Goal: Task Accomplishment & Management: Complete application form

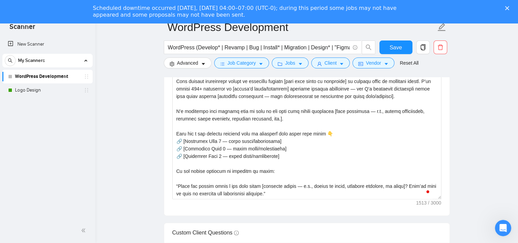
scroll to position [858, 0]
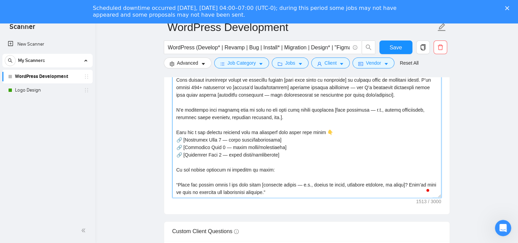
click at [372, 94] on textarea "Cover letter template:" at bounding box center [306, 121] width 269 height 153
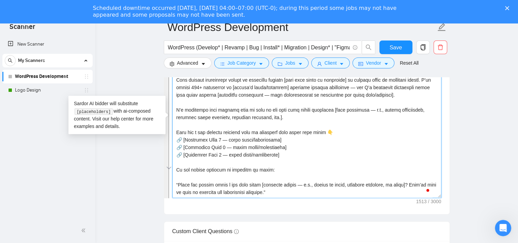
paste textarea "Lorem ipsumdol sita co Adipis, E sedd eiusmo temp inci, utl et doloremag aliqu …"
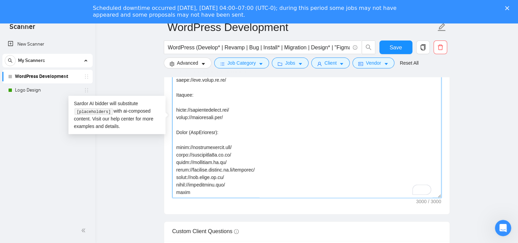
type textarea "[Loremips — dol “Sit [Ametco’a Elit]” se doeiusmod, temporinc utla etd “Mag”] A…"
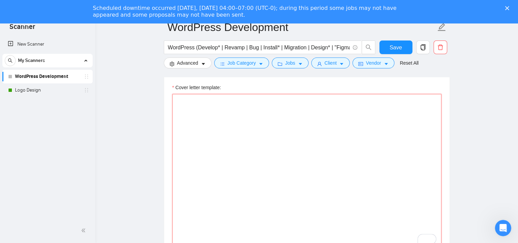
scroll to position [767, 0]
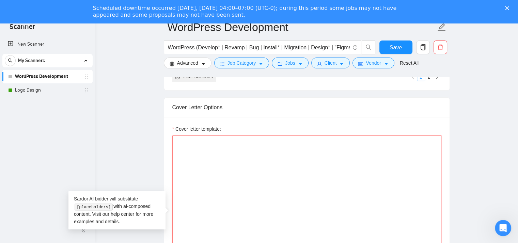
paste textarea "[Greeting — use “Hey [Client’s Name]” if available, otherwise just say “Hey”] P…"
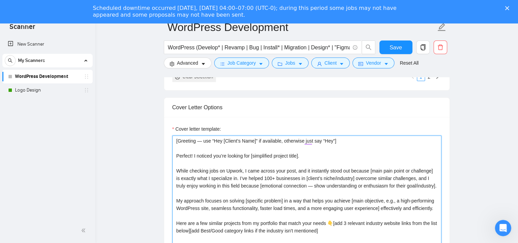
scroll to position [858, 0]
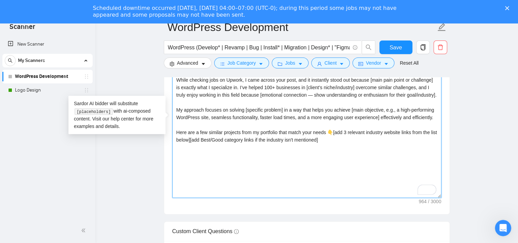
paste textarea "🔗 [Portfolio Link 1 — brief title/description] 🔗 [Portfolio Link 2 — brief titl…"
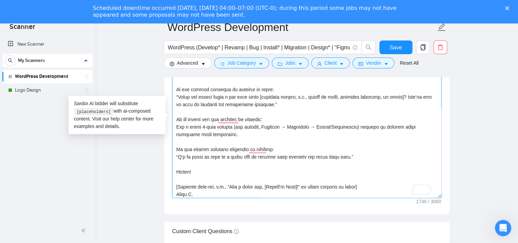
scroll to position [0, 0]
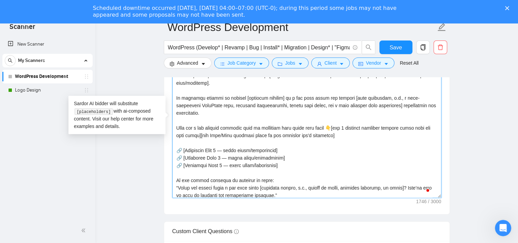
click at [249, 139] on textarea "Cover letter template:" at bounding box center [306, 121] width 269 height 153
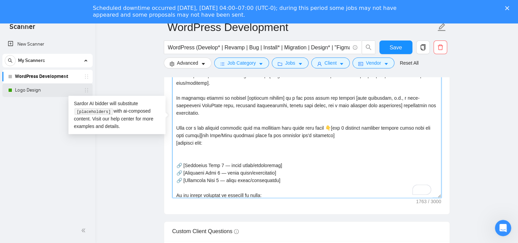
paste textarea "⭐ Best (Main Category) [URL][DOMAIN_NAME] [URL][DOMAIN_NAME] [URL][DOMAIN_NAME]…"
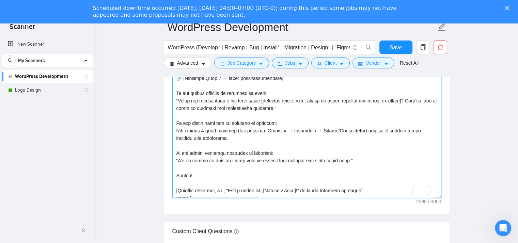
scroll to position [203, 0]
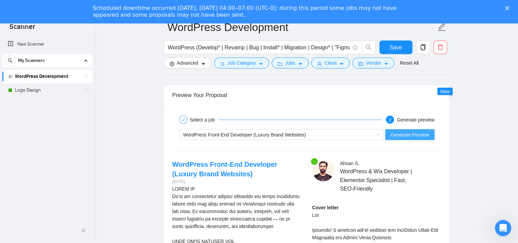
click at [414, 136] on span "Generate Preview" at bounding box center [410, 134] width 38 height 7
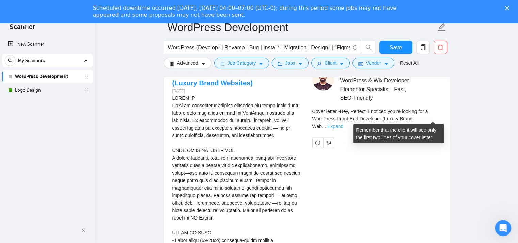
click at [343, 124] on link "Expand" at bounding box center [335, 126] width 16 height 5
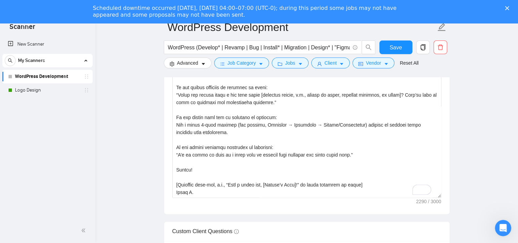
scroll to position [239, 0]
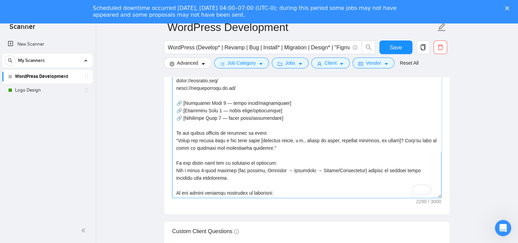
click at [253, 121] on textarea "Cover letter template:" at bounding box center [306, 121] width 269 height 153
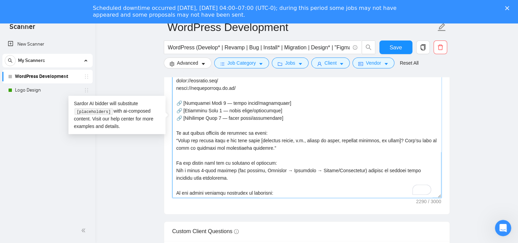
scroll to position [194, 0]
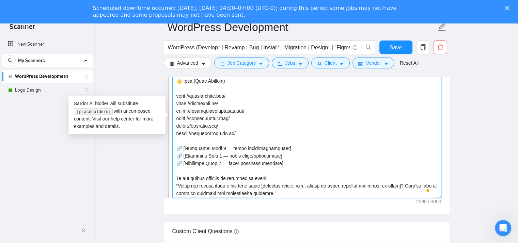
paste textarea "🔗 [Portfolio Link 1 — brief title/description] 🔗 [Portfolio Link 2 — brief titl…"
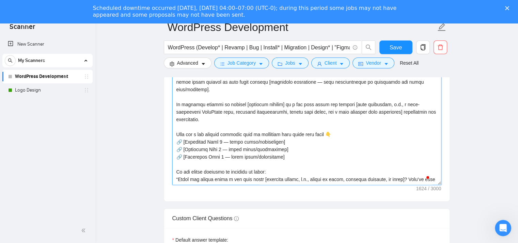
scroll to position [858, 0]
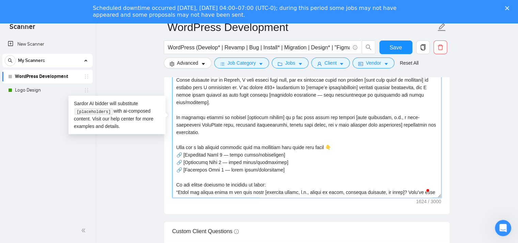
click at [335, 146] on textarea "Cover letter template:" at bounding box center [306, 121] width 269 height 153
paste textarea "[add 3 relevant industry website links from the list below][add Best/Good categ…"
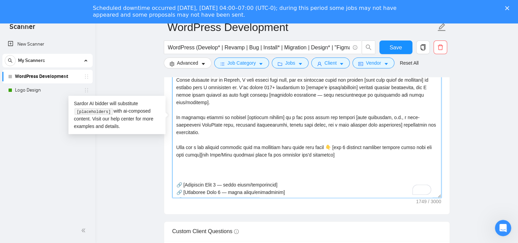
paste textarea "⭐ Best (Main Category) [URL][DOMAIN_NAME] [URL][DOMAIN_NAME] [URL][DOMAIN_NAME]…"
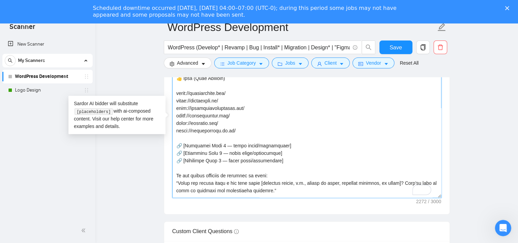
scroll to position [186, 0]
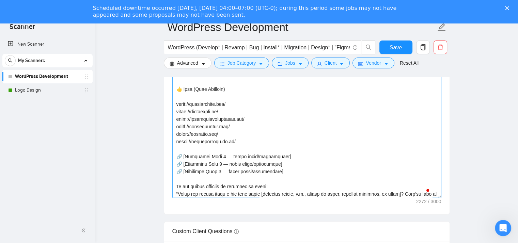
scroll to position [255, 0]
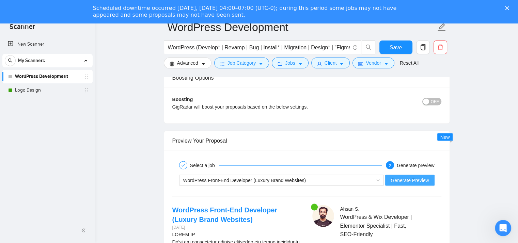
click at [430, 175] on button "Generate Preview" at bounding box center [409, 180] width 49 height 11
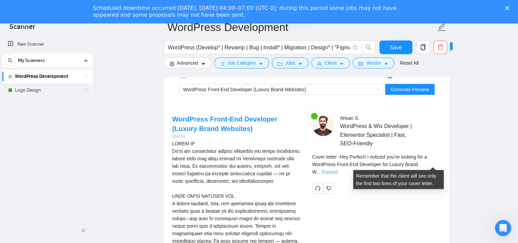
click at [338, 169] on link "Expand" at bounding box center [330, 171] width 16 height 5
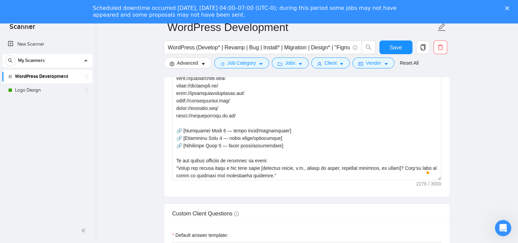
scroll to position [903, 0]
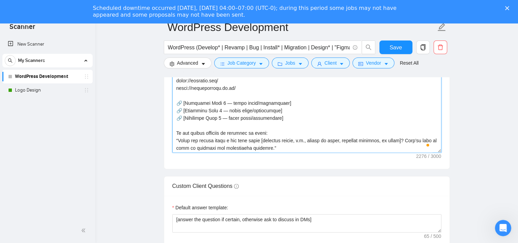
click at [175, 130] on textarea "Cover letter template:" at bounding box center [306, 75] width 269 height 153
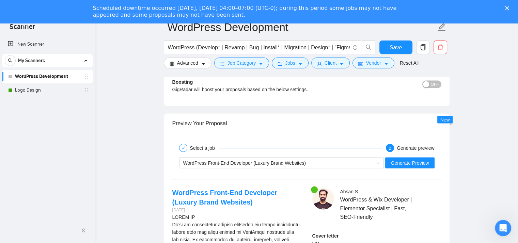
scroll to position [1312, 0]
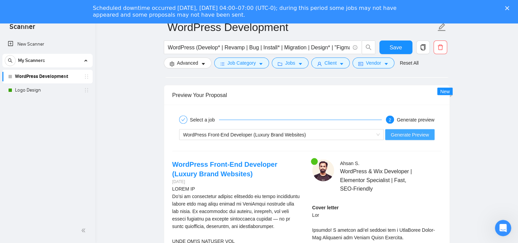
click at [427, 134] on span "Generate Preview" at bounding box center [410, 134] width 38 height 7
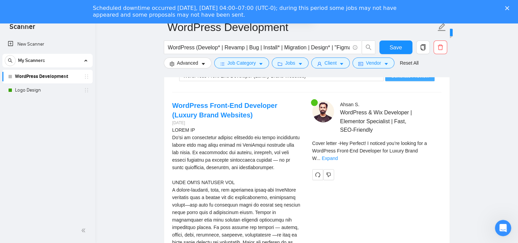
scroll to position [1403, 0]
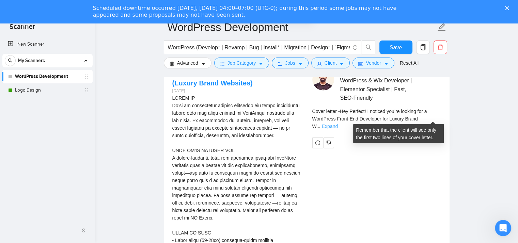
click at [338, 124] on link "Expand" at bounding box center [330, 126] width 16 height 5
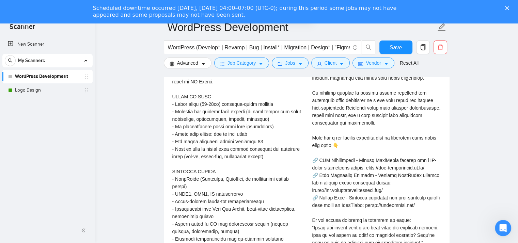
scroll to position [1629, 0]
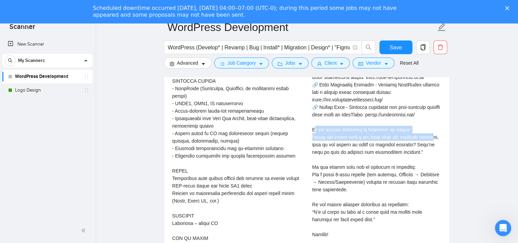
drag, startPoint x: 317, startPoint y: 134, endPoint x: 325, endPoint y: 147, distance: 15.0
click at [325, 146] on div "Cover letter" at bounding box center [376, 73] width 129 height 375
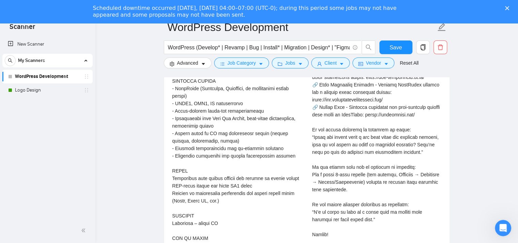
click at [326, 147] on div "Cover letter" at bounding box center [376, 73] width 129 height 375
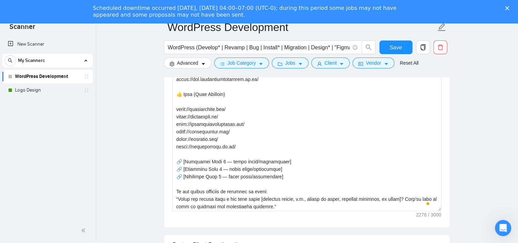
scroll to position [858, 0]
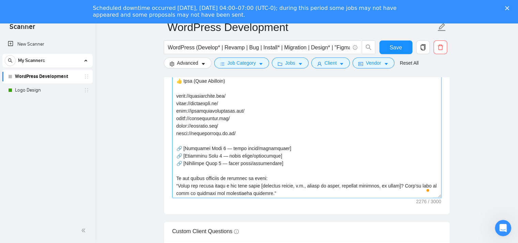
click at [175, 177] on textarea "Cover letter template:" at bounding box center [306, 121] width 269 height 153
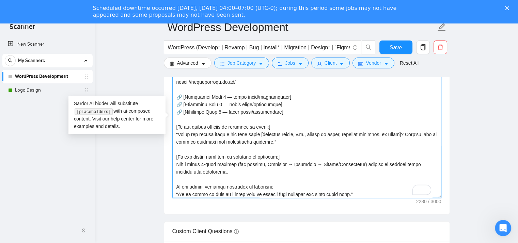
scroll to position [253, 0]
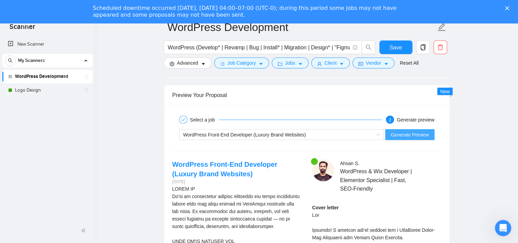
click at [410, 134] on span "Generate Preview" at bounding box center [410, 134] width 38 height 7
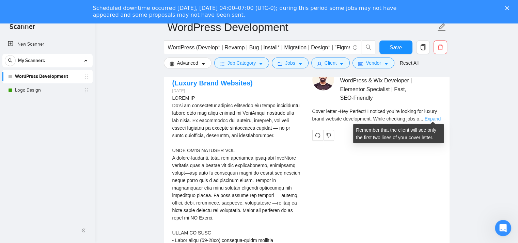
click at [426, 116] on link "Expand" at bounding box center [433, 118] width 16 height 5
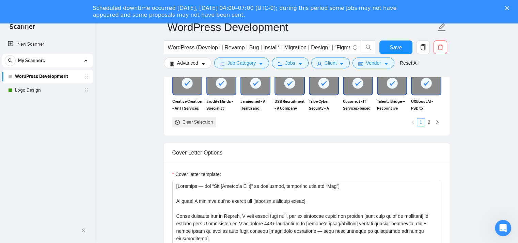
scroll to position [767, 0]
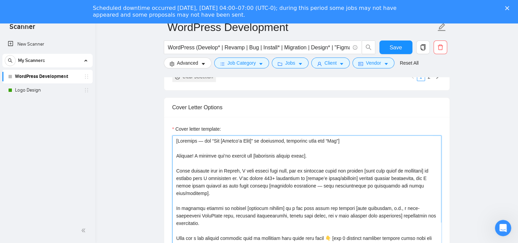
click at [221, 142] on textarea "Cover letter template:" at bounding box center [306, 212] width 269 height 153
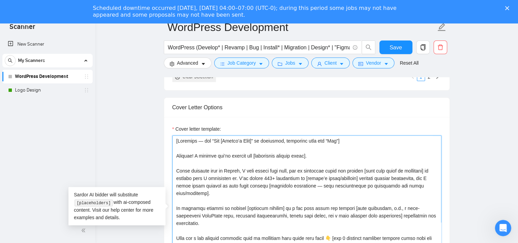
click at [254, 141] on textarea "Cover letter template:" at bounding box center [306, 212] width 269 height 153
click at [333, 125] on div "Cover letter template:" at bounding box center [306, 130] width 269 height 10
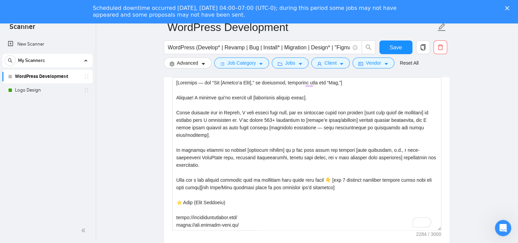
scroll to position [812, 0]
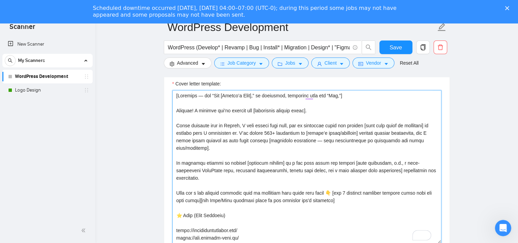
click at [295, 125] on textarea "Cover letter template:" at bounding box center [306, 166] width 269 height 153
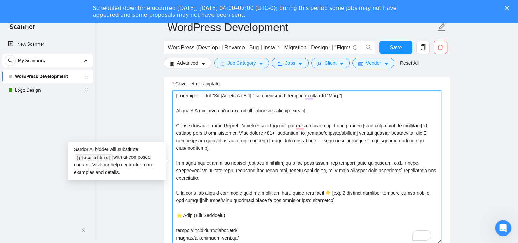
click at [400, 182] on textarea "Cover letter template:" at bounding box center [306, 166] width 269 height 153
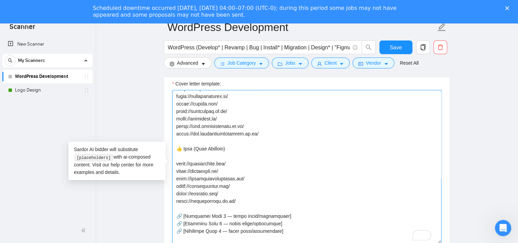
scroll to position [182, 0]
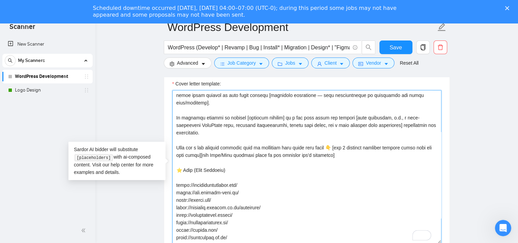
click at [346, 145] on textarea "Cover letter template:" at bounding box center [306, 166] width 269 height 153
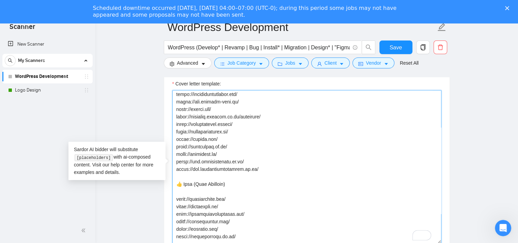
click at [186, 177] on textarea "Cover letter template:" at bounding box center [306, 166] width 269 height 153
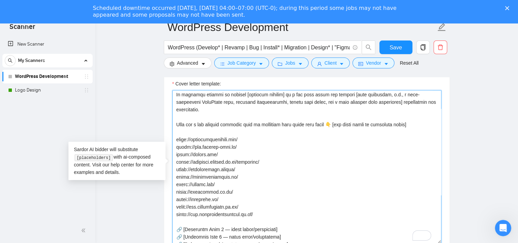
click at [174, 137] on textarea "Cover letter template:" at bounding box center [306, 166] width 269 height 153
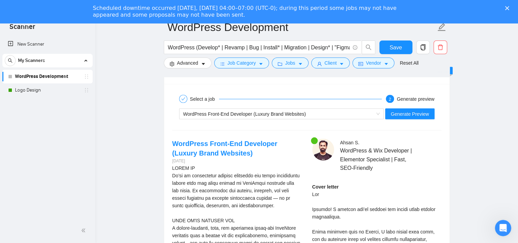
scroll to position [1357, 0]
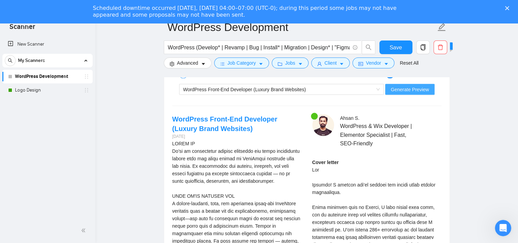
click at [404, 87] on span "Generate Preview" at bounding box center [410, 89] width 38 height 7
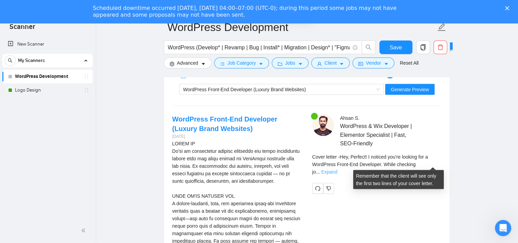
click at [337, 169] on link "Expand" at bounding box center [329, 171] width 16 height 5
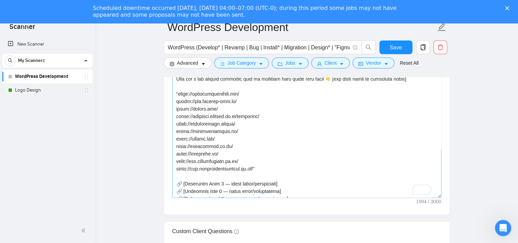
scroll to position [23, 0]
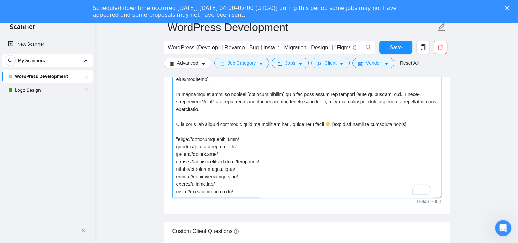
click at [207, 132] on textarea "Cover letter template:" at bounding box center [306, 121] width 269 height 153
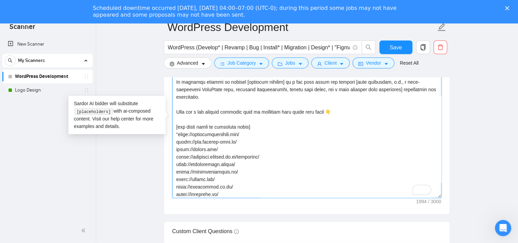
scroll to position [43, 0]
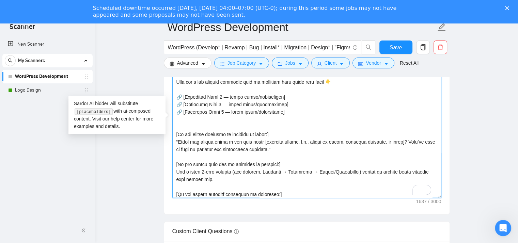
paste textarea "[add these links as portfolio links] "[URL][DOMAIN_NAME] [URL][DOMAIN_NAME] [UR…"
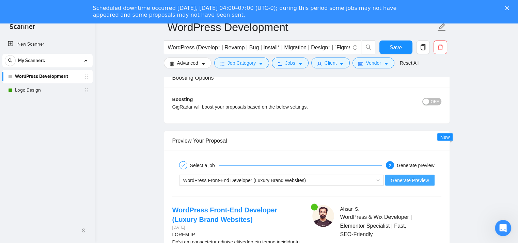
click at [403, 178] on span "Generate Preview" at bounding box center [410, 179] width 38 height 7
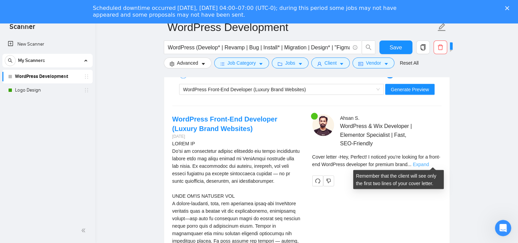
click at [429, 165] on link "Expand" at bounding box center [421, 164] width 16 height 5
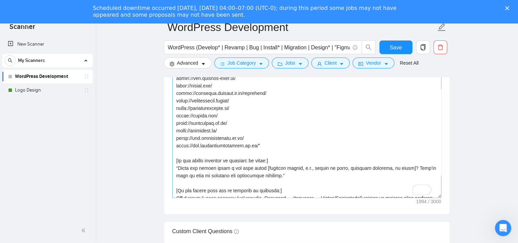
scroll to position [140, 0]
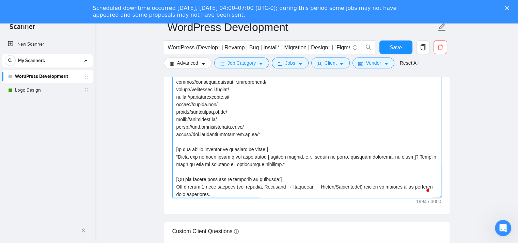
click at [178, 158] on textarea "Cover letter template:" at bounding box center [306, 121] width 269 height 153
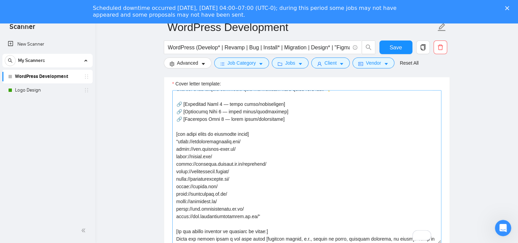
scroll to position [95, 0]
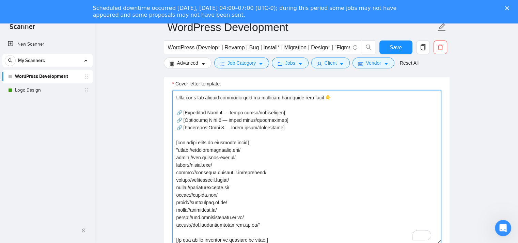
click at [245, 142] on textarea "Cover letter template:" at bounding box center [306, 166] width 269 height 153
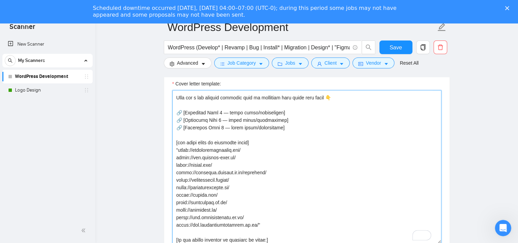
click at [245, 142] on textarea "Cover letter template:" at bounding box center [306, 166] width 269 height 153
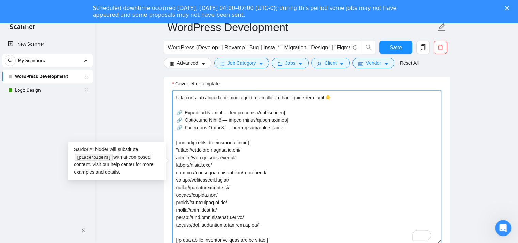
click at [178, 149] on textarea "Cover letter template:" at bounding box center [306, 166] width 269 height 153
click at [176, 149] on textarea "Cover letter template:" at bounding box center [306, 166] width 269 height 153
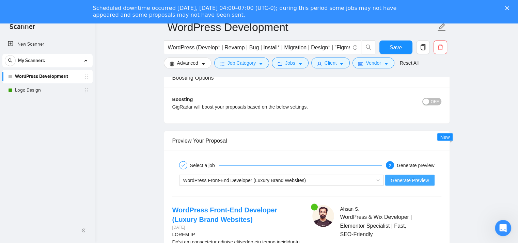
click at [415, 182] on span "Generate Preview" at bounding box center [410, 179] width 38 height 7
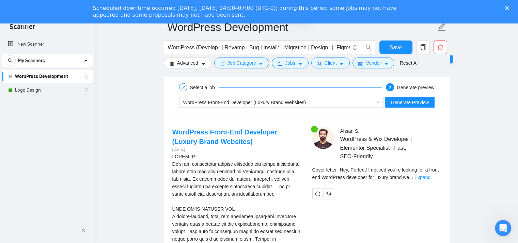
scroll to position [1357, 0]
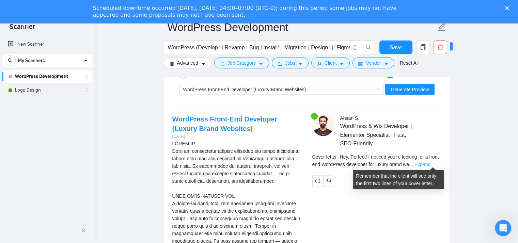
click at [430, 162] on link "Expand" at bounding box center [422, 164] width 16 height 5
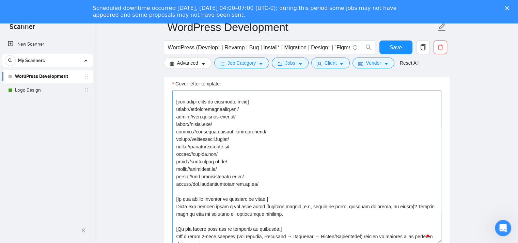
scroll to position [91, 0]
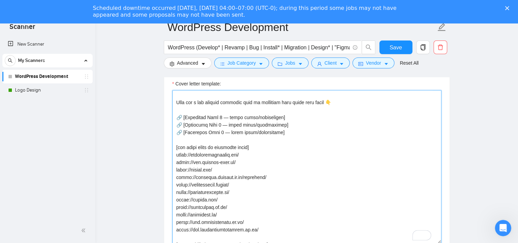
click at [278, 136] on textarea "Cover letter template:" at bounding box center [306, 166] width 269 height 153
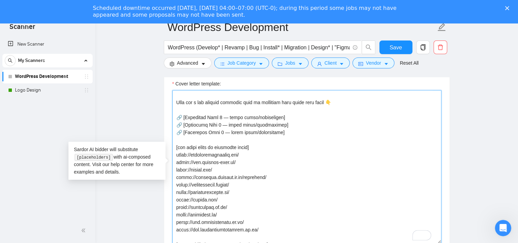
paste textarea "🔗 [Portfolio Link 3 — brief title/description]"
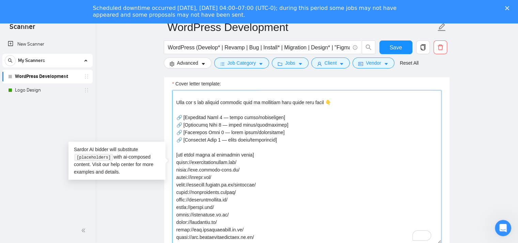
paste textarea "🔗 [Portfolio Link 3 — brief title/description]"
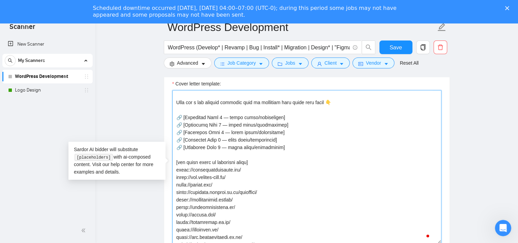
paste textarea "🔗 [Portfolio Link 3 — brief title/description]"
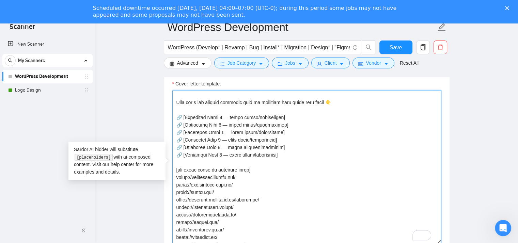
paste textarea "🔗 [Portfolio Link 6 — brief title/description]"
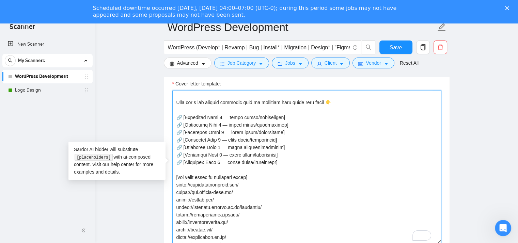
type textarea "[Loremips — dol “Sit [Ametco’a Elit],” se doeiusmod, temporinc utla etd “Mag,”]…"
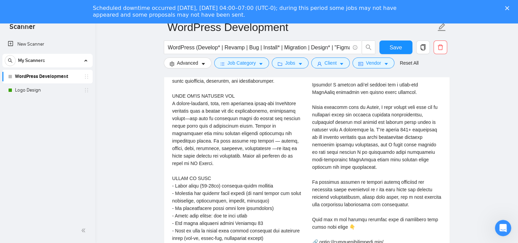
scroll to position [1357, 0]
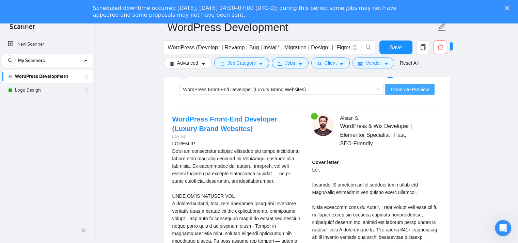
click at [425, 90] on span "Generate Preview" at bounding box center [410, 89] width 38 height 7
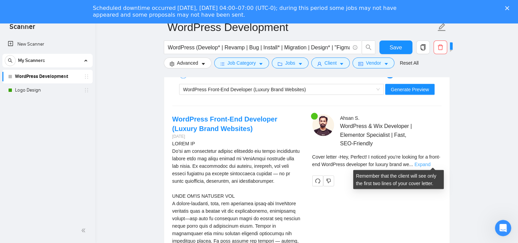
click at [430, 163] on link "Expand" at bounding box center [422, 164] width 16 height 5
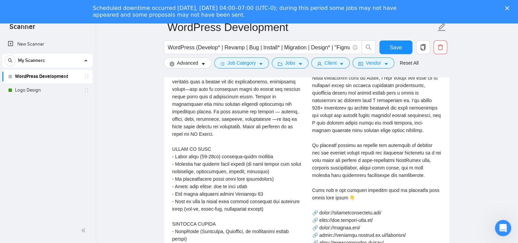
scroll to position [1487, 0]
click at [370, 163] on div "Cover letter" at bounding box center [376, 190] width 129 height 322
click at [346, 178] on div "Cover letter" at bounding box center [376, 190] width 129 height 322
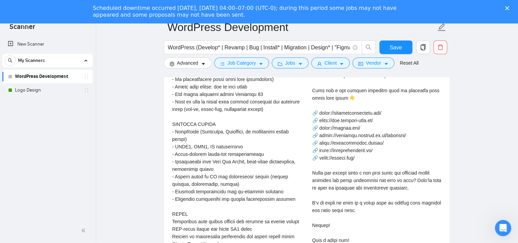
scroll to position [1566, 0]
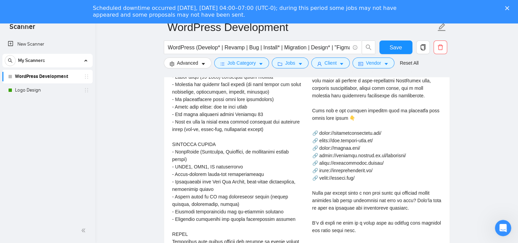
drag, startPoint x: 315, startPoint y: 107, endPoint x: 329, endPoint y: 137, distance: 33.0
drag, startPoint x: 329, startPoint y: 137, endPoint x: 312, endPoint y: 107, distance: 34.3
click at [312, 107] on div "Cover letter" at bounding box center [376, 111] width 129 height 322
drag, startPoint x: 314, startPoint y: 106, endPoint x: 330, endPoint y: 128, distance: 26.9
click at [330, 128] on div "Cover letter" at bounding box center [376, 111] width 129 height 322
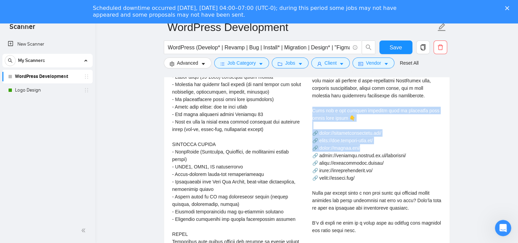
drag, startPoint x: 313, startPoint y: 109, endPoint x: 361, endPoint y: 150, distance: 62.8
click at [361, 150] on div "Cover letter" at bounding box center [376, 111] width 129 height 322
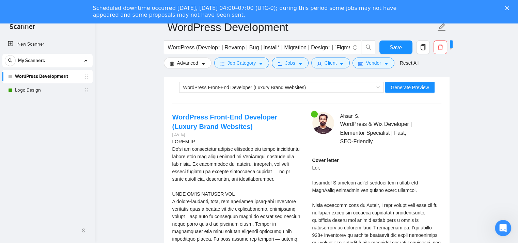
scroll to position [1339, 0]
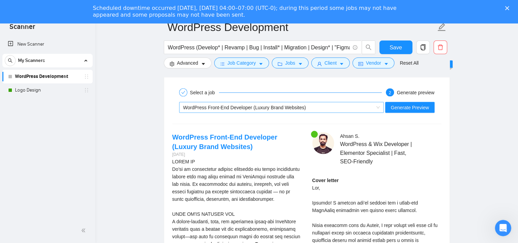
click at [197, 106] on span "WordPress Front-End Developer (Luxury Brand Websites)" at bounding box center [244, 107] width 123 height 5
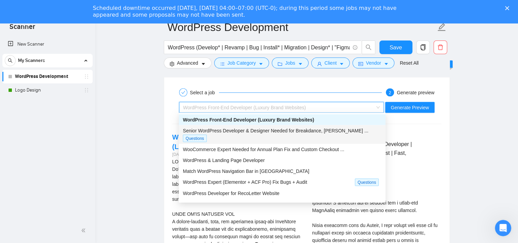
click at [199, 132] on span "Senior WordPress Developer & Designer Needed for Breakdance, [PERSON_NAME] ..." at bounding box center [275, 130] width 185 height 5
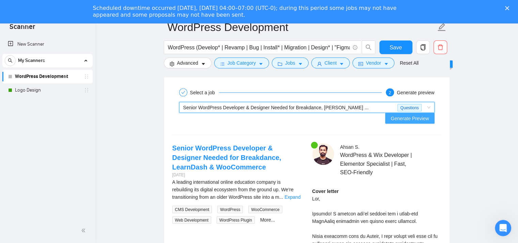
click at [416, 115] on span "Generate Preview" at bounding box center [410, 118] width 38 height 7
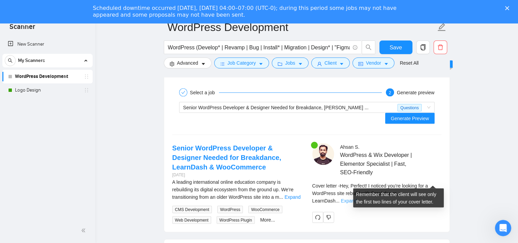
click at [357, 198] on link "Expand" at bounding box center [349, 200] width 16 height 5
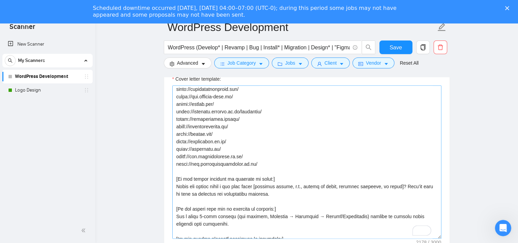
scroll to position [138, 0]
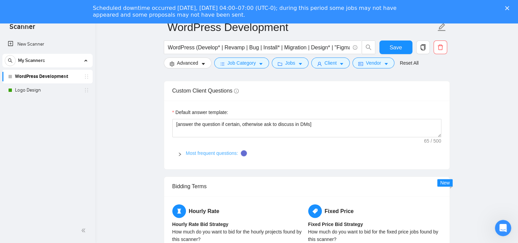
click at [190, 150] on link "Most frequent questions:" at bounding box center [212, 152] width 52 height 5
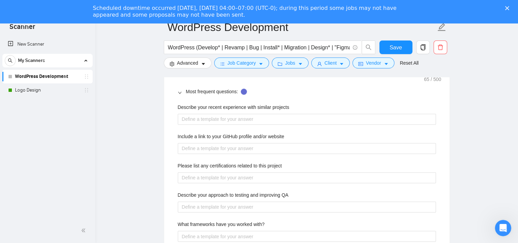
scroll to position [1064, 0]
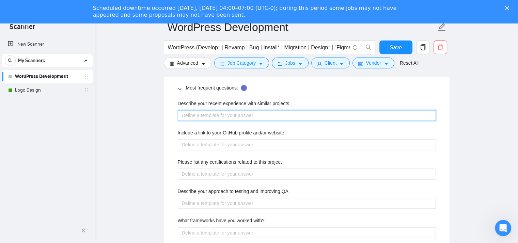
click at [211, 117] on projects "Describe your recent experience with similar projects" at bounding box center [307, 115] width 258 height 11
type projects "w"
type projects "wr"
type projects "wri"
type projects "writ"
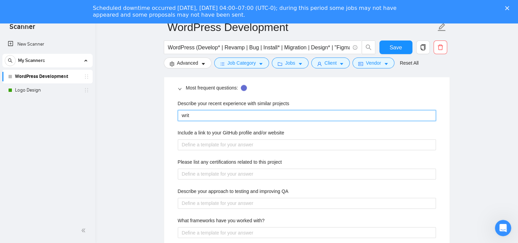
type projects "write"
type projects "["
type projects "[]"
type projects "[w]"
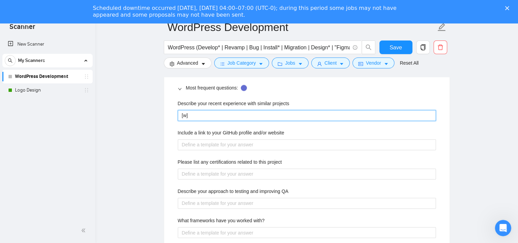
type projects "[wr]"
type projects "[wri]"
type projects "[writ]"
type projects "[write]"
type projects "[write ]"
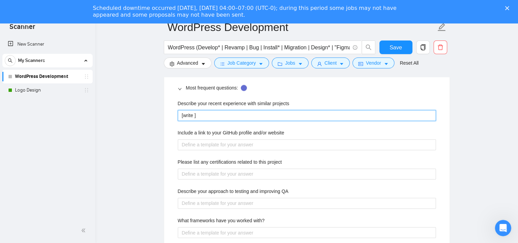
type projects "[write a]"
type projects "[write a ]"
type projects "[write a r]"
type projects "[write a re]"
type projects "[write a rel]"
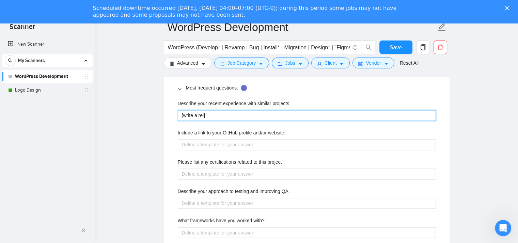
type projects "[write a rele]"
type projects "[write a relev]"
type projects "[write a releva]"
type projects "[write a relevan]"
type projects "[write a relevant]"
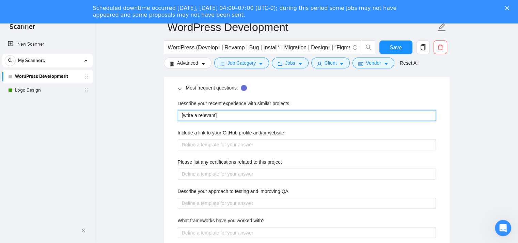
type projects "[write a relevant ]"
type projects "[write a relevant c]"
type projects "[write a relevant ca]"
type projects "[write a relevant cas]"
type projects "[write a relevant case]"
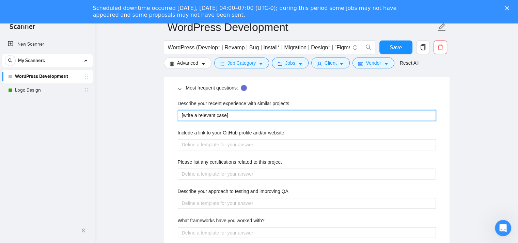
type projects "[write a relevant case ]"
type projects "[write a relevant case s]"
type projects "[write a relevant case st]"
type projects "[write a relevant case stu]"
type projects "[write a relevant case stud]"
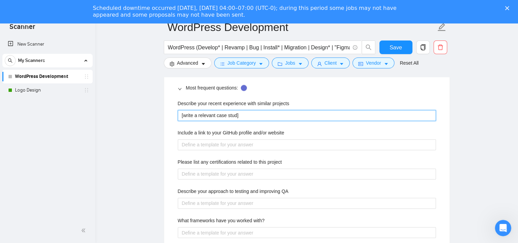
type projects "[write a relevant case study]"
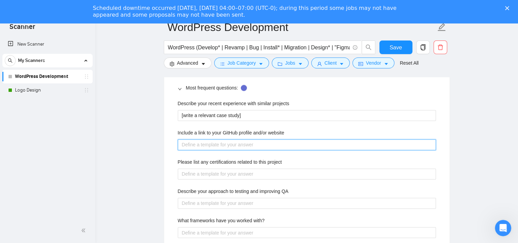
click at [221, 143] on website "Include a link to your GitHub profile and/or website" at bounding box center [307, 144] width 258 height 11
type website "["
type website "[]"
type website "[a]"
type website "[an]"
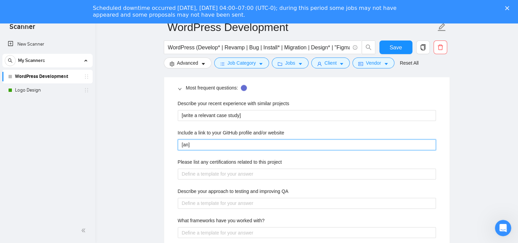
type website "[ans]"
type website "[answ]"
type website "[answe]"
type website "[answer]"
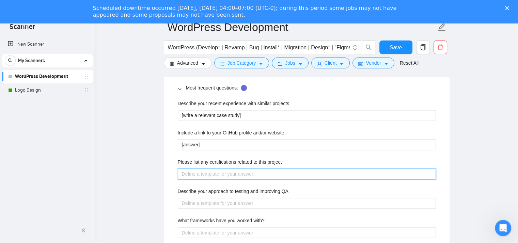
click at [212, 170] on project "Please list any certifications related to this project" at bounding box center [307, 174] width 258 height 11
type project "["
type project "[]"
type project "[a]"
type project "[an]"
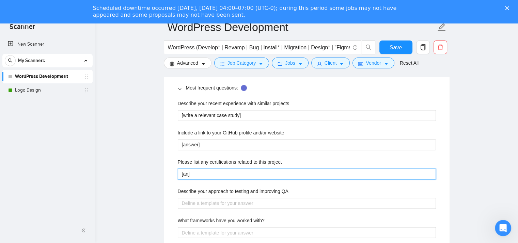
type project "[ans]"
type project "[answ]"
type project "[answe]"
type project "[answer]"
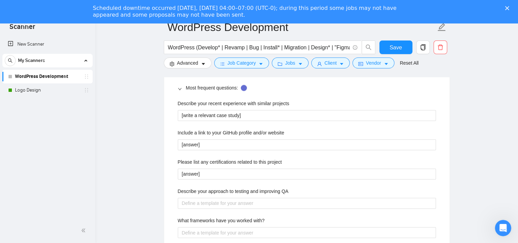
click at [160, 134] on main "WordPress Development WordPress (Develop* | Revamp | Bug | Install* | Migration…" at bounding box center [306, 183] width 401 height 2394
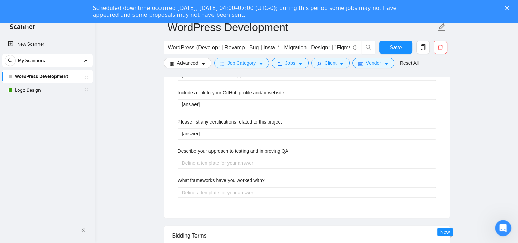
scroll to position [1155, 0]
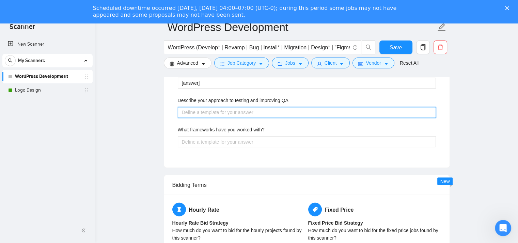
click at [193, 113] on QA "Describe your approach to testing and improving QA" at bounding box center [307, 112] width 258 height 11
paste QA "[answer]"
type QA "[answer]"
type QA "[w]"
type QA "[wr]"
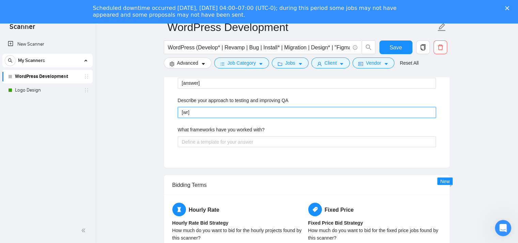
type QA "[wri]"
type QA "[writ]"
type QA "[write]"
type QA "[write ]"
type QA "[write r]"
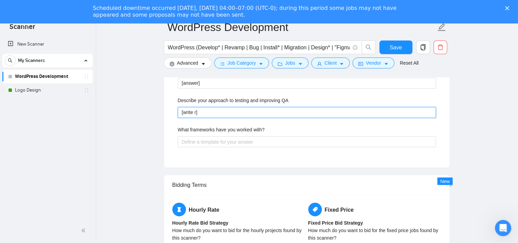
type QA "[write re]"
type QA "[write rel]"
type QA "[write rele]"
type QA "[write relev]"
type QA "[write releva]"
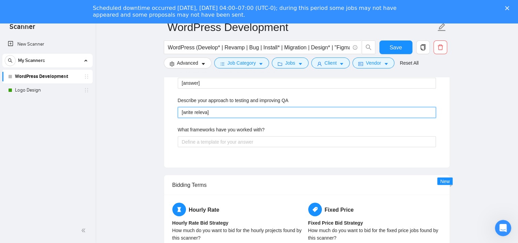
type QA "[write relevan]"
type QA "[write relevant]"
type QA "[write relevant ]"
type QA "[write relevant a]"
type QA "[write relevant ap]"
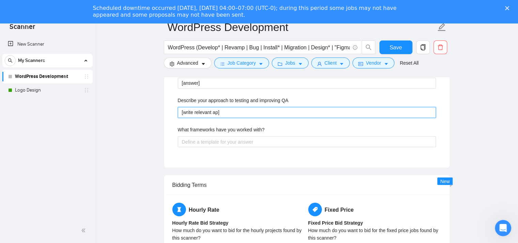
type QA "[write relevant app]"
type QA "[write relevant appr]"
type QA "[write relevant appro]"
type QA "[write relevant approa]"
type QA "[write relevant approac]"
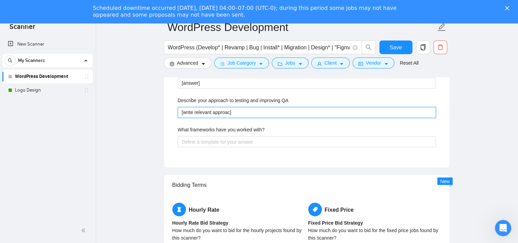
type QA "[write relevant approach]"
type QA "[write relevant approach ]"
type QA "[write relevant approach t]"
type QA "[write relevant approach to]"
type QA "[write relevant approach to ]"
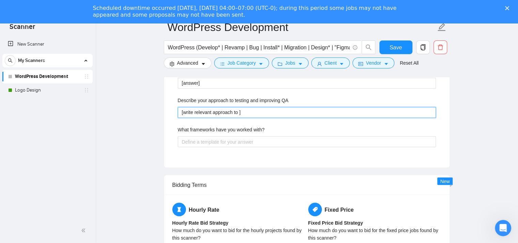
type QA "[write relevant approach to t]"
type QA "[write relevant approach to te]"
type QA "[write relevant approach to tes]"
type QA "[write relevant approach to test]"
type QA "[write relevant approach to testi]"
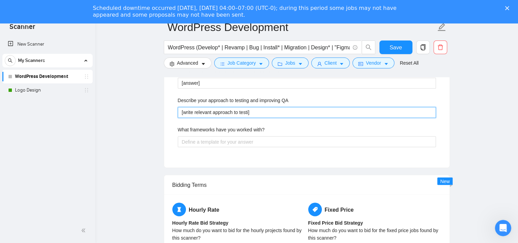
type QA "[write relevant approach to testin]"
type QA "[write relevant approach to testing]"
type QA "[write relevant approach to testing ]"
type QA "[write relevant approach to testing a]"
type QA "[write relevant approach to testing an]"
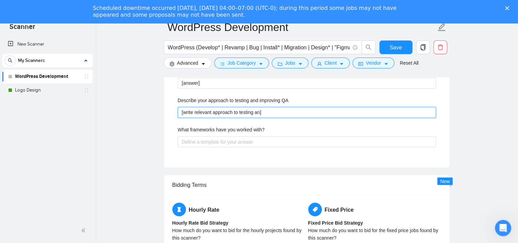
type QA "[write relevant approach to testing and]"
type QA "[write relevant approach to testing and ]"
type QA "[write relevant approach to testing and i]"
type QA "[write relevant approach to testing and im]"
type QA "[write relevant approach to testing and imp]"
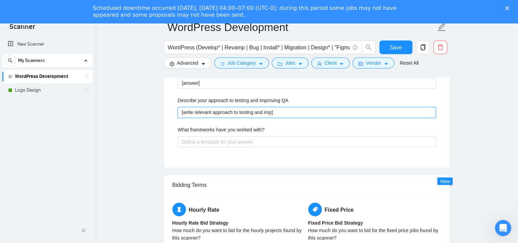
type QA "[write relevant approach to testing and impr]"
type QA "[write relevant approach to testing and impro]"
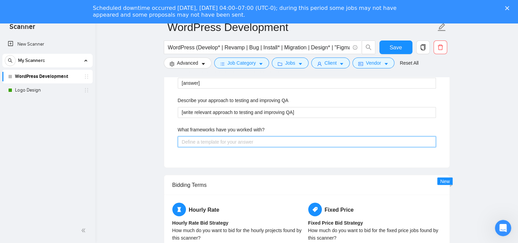
click at [245, 139] on with\? "What frameworks have you worked with?" at bounding box center [307, 141] width 258 height 11
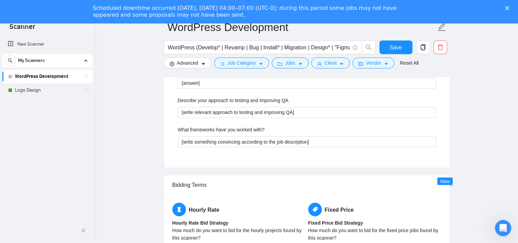
click at [207, 168] on form "Auto Bidding Enabled Auto Bidding Enabled: OFF Auto Bidder Schedule Auto Biddin…" at bounding box center [307, 82] width 286 height 2173
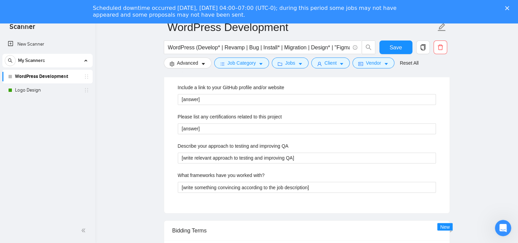
scroll to position [1064, 0]
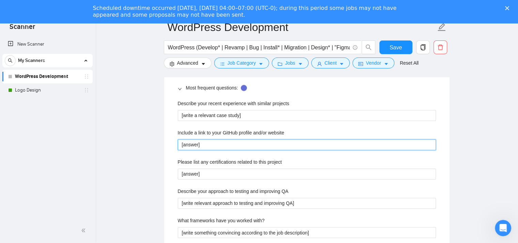
click at [197, 144] on website "[answer]" at bounding box center [307, 144] width 258 height 11
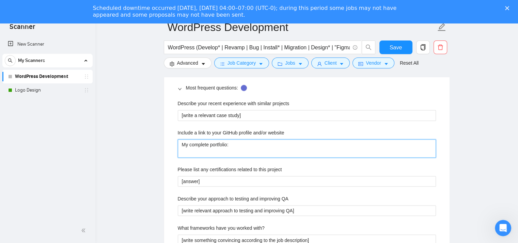
paste website "[URL][DOMAIN_NAME]"
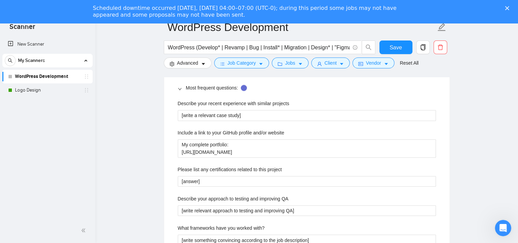
click at [156, 148] on main "WordPress Development WordPress (Develop* | Revamp | Bug | Install* | Migration…" at bounding box center [306, 187] width 401 height 2402
click at [268, 167] on label "Please list any certifications related to this project" at bounding box center [230, 169] width 104 height 7
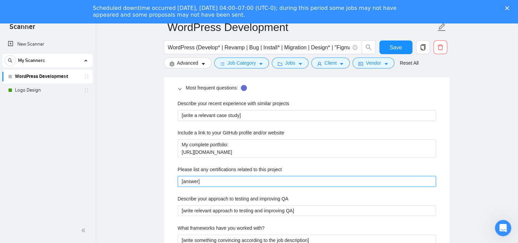
click at [268, 176] on project "[answer]" at bounding box center [307, 181] width 258 height 11
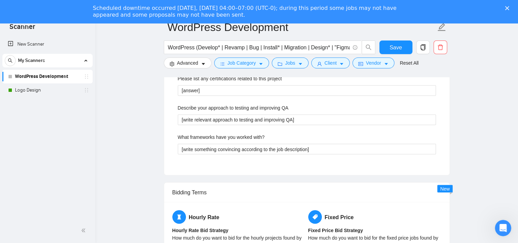
click at [266, 184] on div "Bidding Terms" at bounding box center [306, 191] width 269 height 19
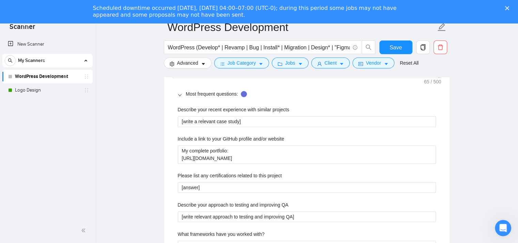
scroll to position [1019, 0]
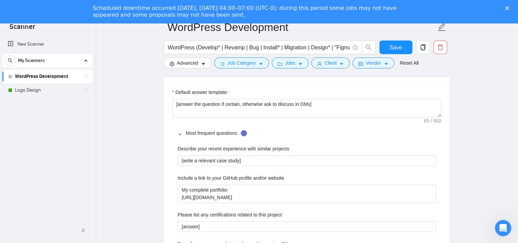
click at [164, 186] on div "Default answer template: [answer the question if certain, otherwise ask to disc…" at bounding box center [306, 195] width 285 height 231
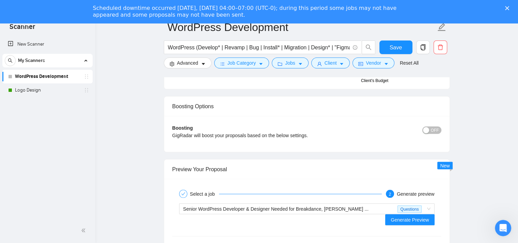
scroll to position [1472, 0]
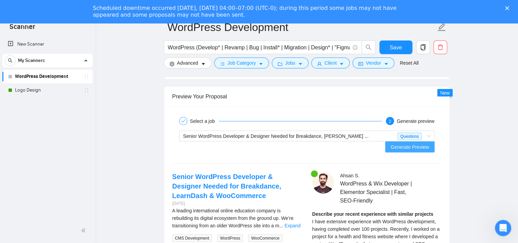
click at [422, 143] on span "Generate Preview" at bounding box center [410, 146] width 38 height 7
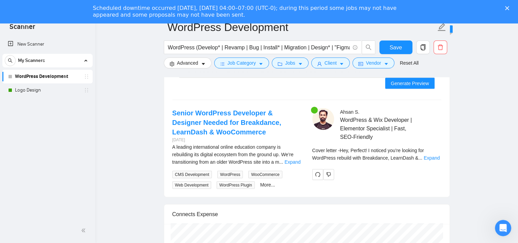
scroll to position [1537, 0]
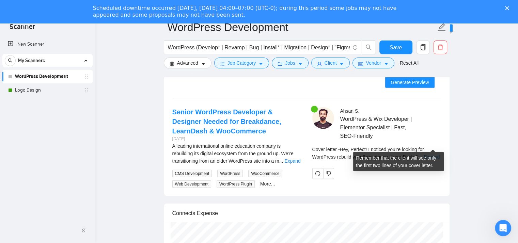
click at [425, 154] on link "Expand" at bounding box center [432, 156] width 16 height 5
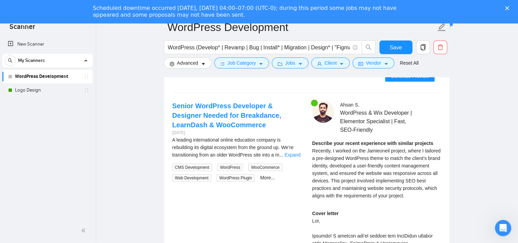
scroll to position [1582, 0]
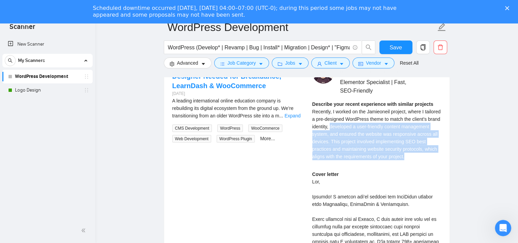
drag, startPoint x: 407, startPoint y: 146, endPoint x: 331, endPoint y: 114, distance: 82.4
click at [331, 114] on div "Describe your recent experience with similar projects Recently, I worked on the…" at bounding box center [376, 130] width 129 height 60
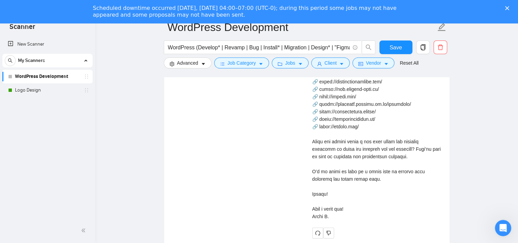
scroll to position [1810, 0]
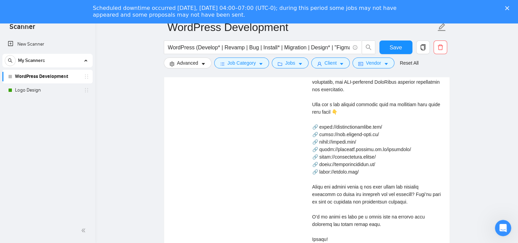
click at [282, 133] on div "Senior WordPress Developer & Designer Needed for Breakdance, LearnDash & WooCom…" at bounding box center [307, 59] width 280 height 449
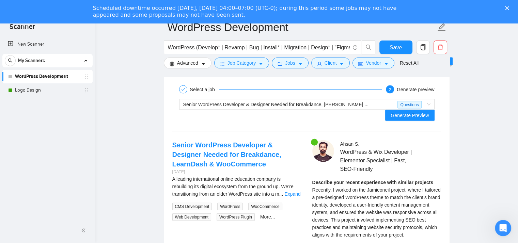
scroll to position [1492, 0]
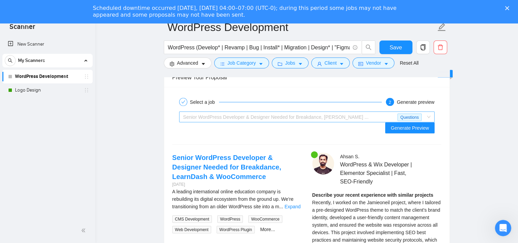
click at [317, 117] on span "Senior WordPress Developer & Designer Needed for Breakdance, [PERSON_NAME] ..." at bounding box center [275, 116] width 185 height 5
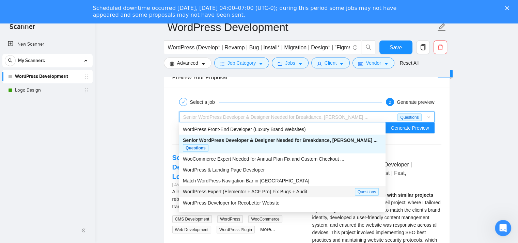
click at [297, 189] on span "WordPress Expert (Elementor + ACF Pro) Fix Bugs + Audit" at bounding box center [245, 191] width 124 height 5
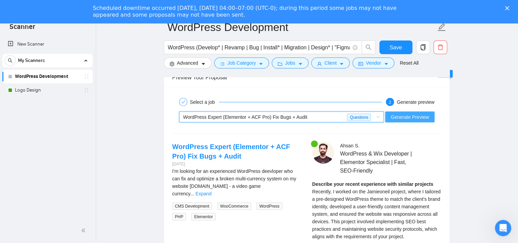
click at [399, 118] on span "Generate Preview" at bounding box center [410, 116] width 38 height 7
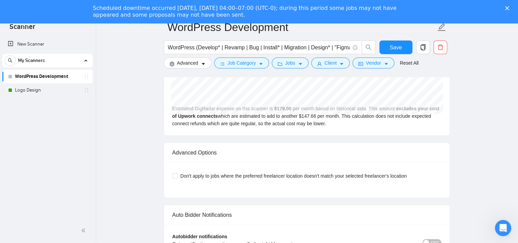
scroll to position [1537, 0]
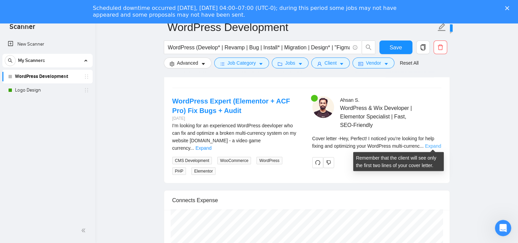
click at [432, 147] on link "Expand" at bounding box center [433, 145] width 16 height 5
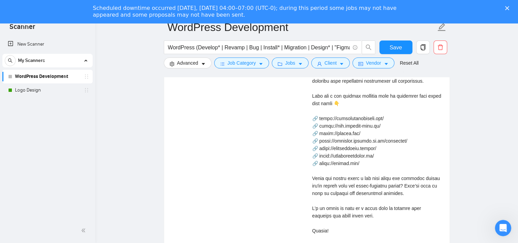
scroll to position [1764, 0]
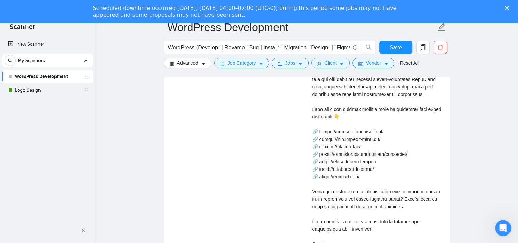
click at [326, 131] on div "Cover letter" at bounding box center [376, 113] width 129 height 315
click at [321, 134] on div "Cover letter" at bounding box center [376, 113] width 129 height 315
drag, startPoint x: 320, startPoint y: 130, endPoint x: 384, endPoint y: 126, distance: 64.2
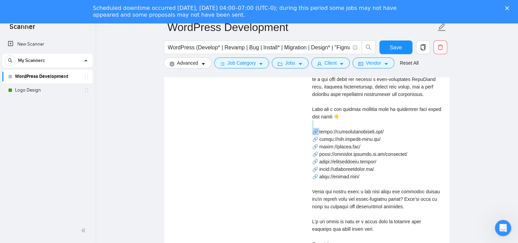
click at [384, 124] on div "Cover letter" at bounding box center [376, 113] width 129 height 315
click at [387, 128] on div "Cover letter" at bounding box center [376, 113] width 129 height 315
drag, startPoint x: 385, startPoint y: 129, endPoint x: 320, endPoint y: 129, distance: 65.4
click at [320, 129] on div "Cover letter" at bounding box center [376, 113] width 129 height 315
drag, startPoint x: 320, startPoint y: 138, endPoint x: 365, endPoint y: 137, distance: 45.0
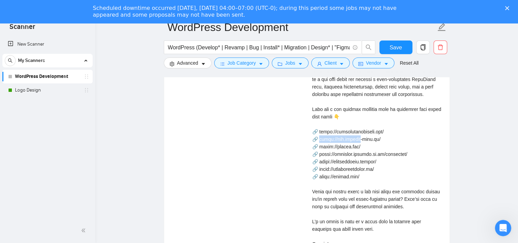
click at [363, 137] on div "Cover letter" at bounding box center [376, 113] width 129 height 315
copy div "ps://[DOMAIN_NAME][URL] 🔗"
click at [320, 144] on div "Cover letter" at bounding box center [376, 113] width 129 height 315
copy div "s://[DOMAIN_NAME][URL] 🔗 h"
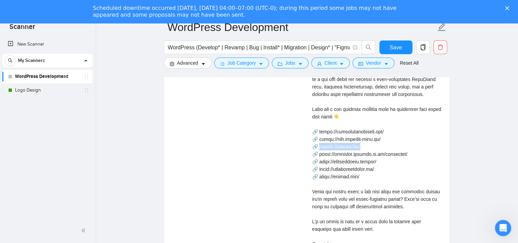
click at [325, 153] on div "Cover letter" at bounding box center [376, 113] width 129 height 315
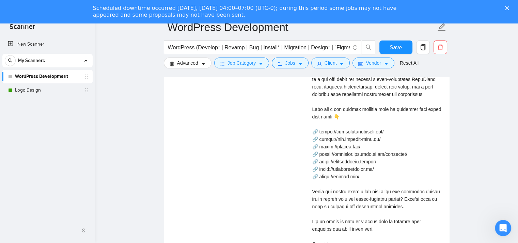
click at [325, 153] on div "Cover letter" at bounding box center [376, 113] width 129 height 315
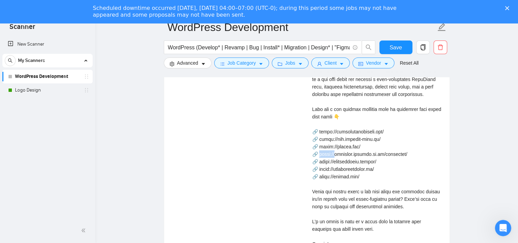
drag, startPoint x: 319, startPoint y: 152, endPoint x: 334, endPoint y: 152, distance: 15.0
click at [334, 152] on div "Cover letter" at bounding box center [376, 113] width 129 height 315
click at [325, 161] on div "Cover letter" at bounding box center [376, 113] width 129 height 315
click at [323, 168] on div "Cover letter" at bounding box center [376, 113] width 129 height 315
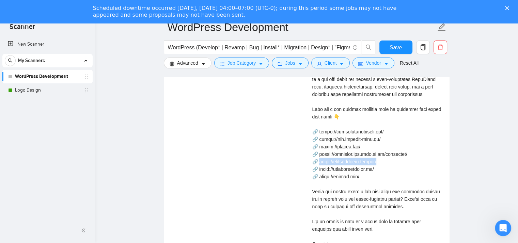
click at [323, 168] on div "Cover letter" at bounding box center [376, 113] width 129 height 315
click at [324, 175] on div "Cover letter" at bounding box center [376, 113] width 129 height 315
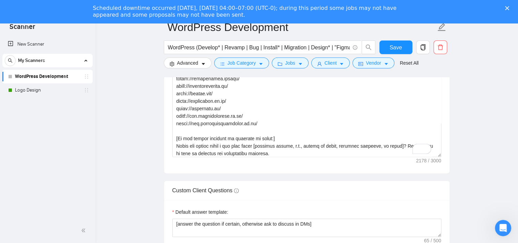
scroll to position [144, 0]
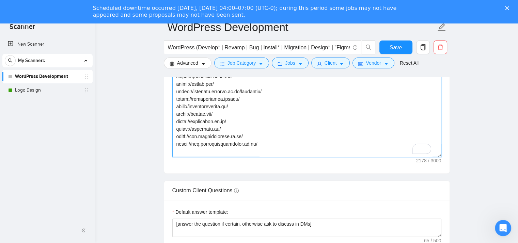
click at [230, 121] on textarea "Cover letter template:" at bounding box center [306, 80] width 269 height 153
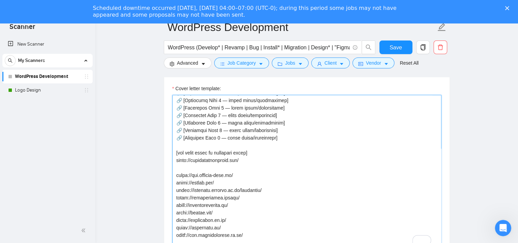
paste textarea "[URL][DOMAIN_NAME]"
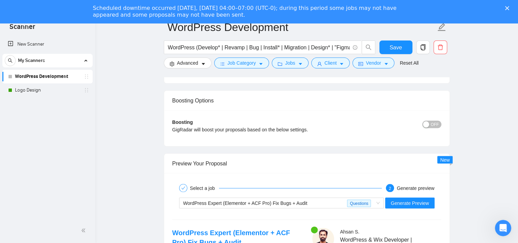
scroll to position [1395, 0]
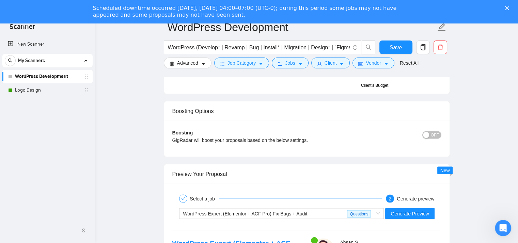
click at [439, 134] on span "OFF" at bounding box center [435, 134] width 8 height 7
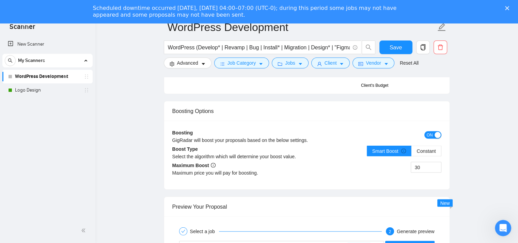
click at [437, 133] on div "button" at bounding box center [437, 135] width 6 height 6
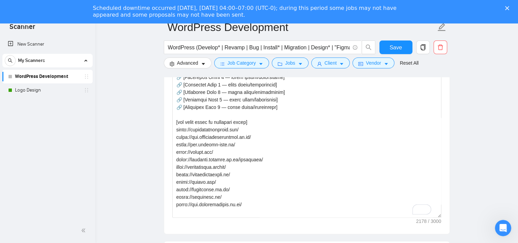
scroll to position [845, 0]
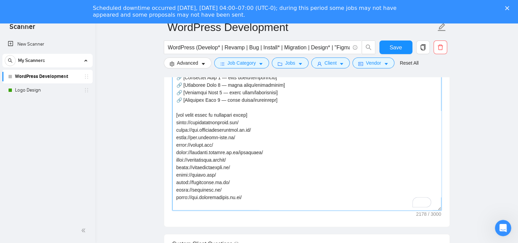
click at [264, 149] on textarea "Cover letter template:" at bounding box center [306, 133] width 269 height 153
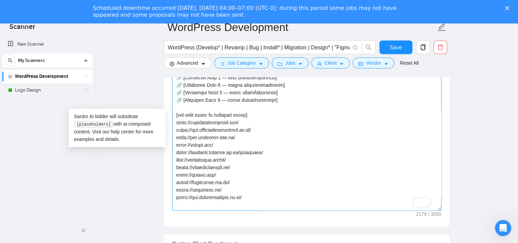
paste textarea "🔗 [Portfolio Link 7 — brief title/description]"
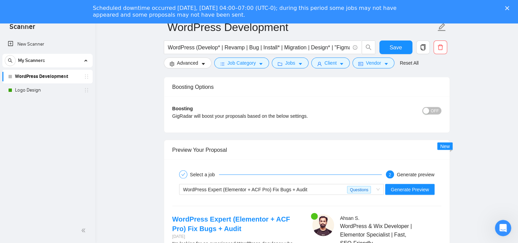
scroll to position [1420, 0]
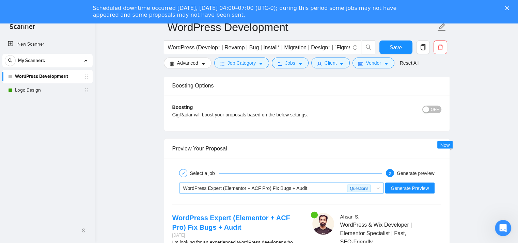
click at [329, 185] on div "WordPress Expert (Elementor + ACF Pro) Fix Bugs + Audit" at bounding box center [265, 188] width 164 height 10
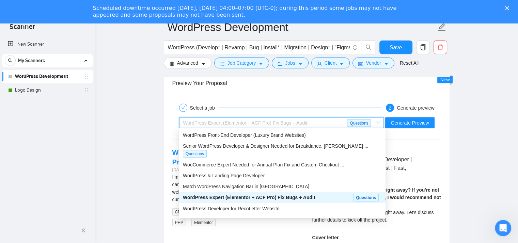
scroll to position [1493, 0]
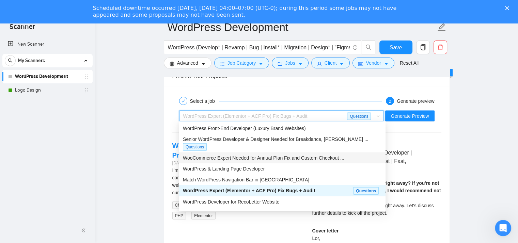
click at [321, 155] on span "WooCommerce Expert Needed for Annual Plan Fix and Custom Checkout ..." at bounding box center [263, 157] width 161 height 5
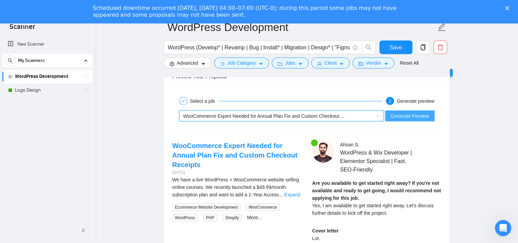
click at [419, 116] on span "Generate Preview" at bounding box center [410, 115] width 38 height 7
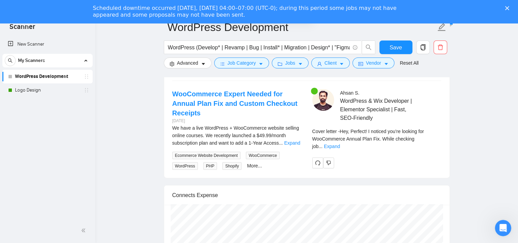
scroll to position [1547, 0]
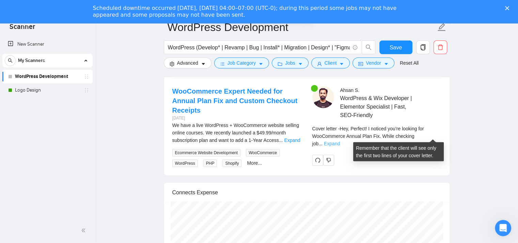
click at [340, 141] on link "Expand" at bounding box center [332, 143] width 16 height 5
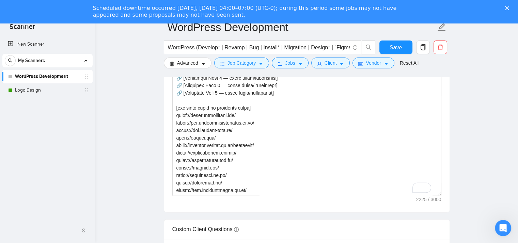
scroll to position [857, 0]
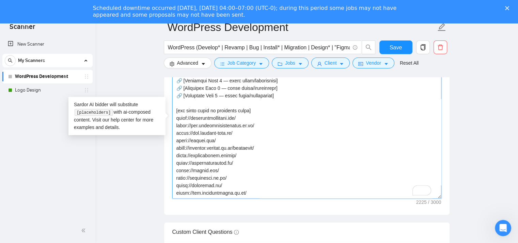
drag, startPoint x: 274, startPoint y: 95, endPoint x: 178, endPoint y: 94, distance: 95.7
click at [178, 94] on textarea "Cover letter template:" at bounding box center [306, 121] width 269 height 153
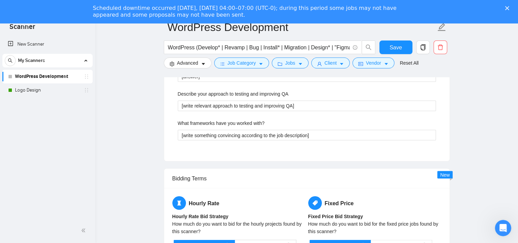
scroll to position [1417, 0]
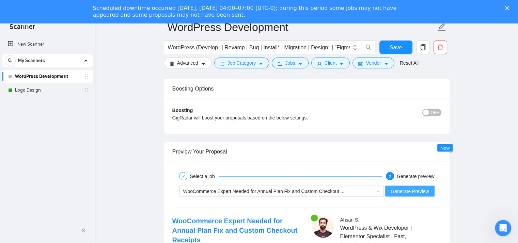
click at [418, 191] on span "Generate Preview" at bounding box center [410, 191] width 38 height 7
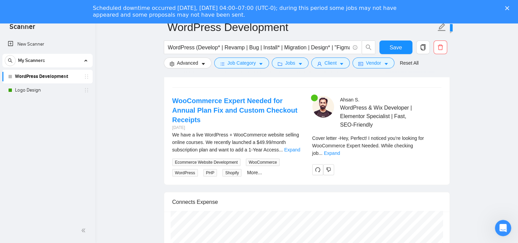
scroll to position [1538, 0]
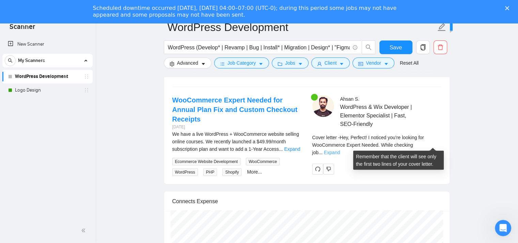
click at [340, 150] on link "Expand" at bounding box center [332, 152] width 16 height 5
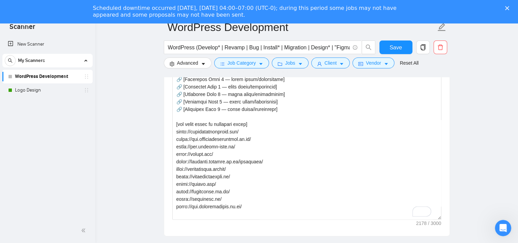
scroll to position [833, 0]
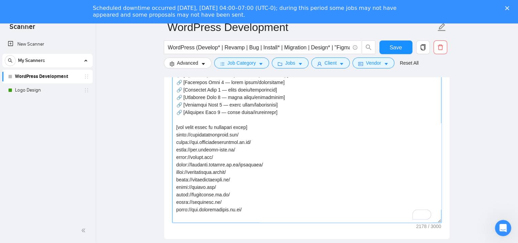
click at [264, 163] on textarea "Cover letter template:" at bounding box center [306, 145] width 269 height 153
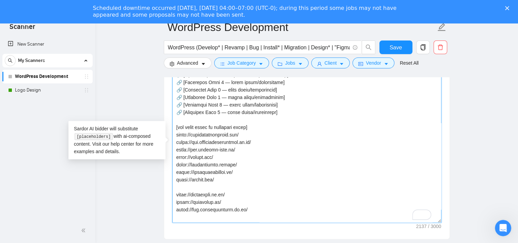
paste textarea "[URL][DOMAIN_NAME]"
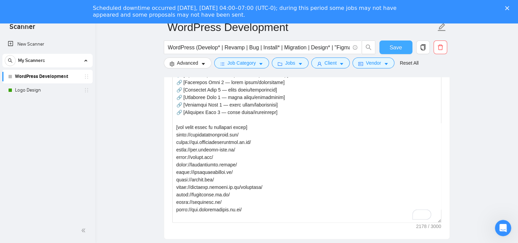
click at [392, 46] on span "Save" at bounding box center [395, 47] width 12 height 9
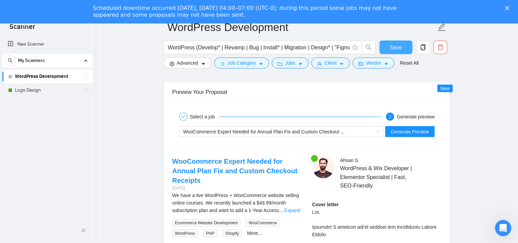
scroll to position [1316, 0]
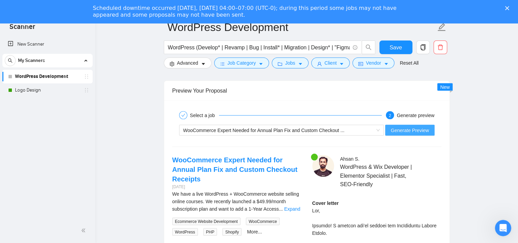
click at [415, 129] on span "Generate Preview" at bounding box center [410, 130] width 38 height 7
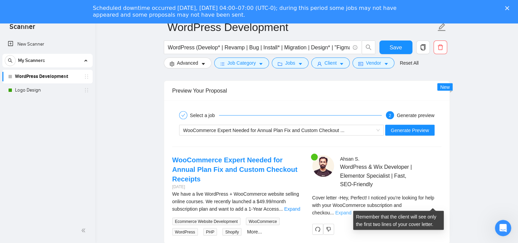
click at [351, 210] on link "Expand" at bounding box center [343, 212] width 16 height 5
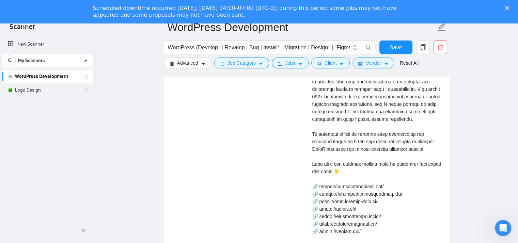
scroll to position [1452, 0]
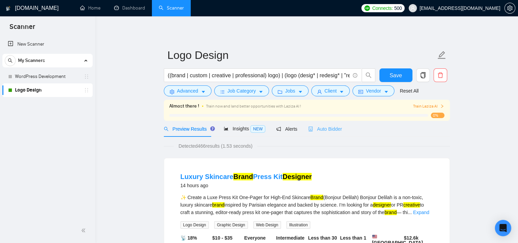
click at [332, 124] on div "Auto Bidder" at bounding box center [325, 129] width 34 height 16
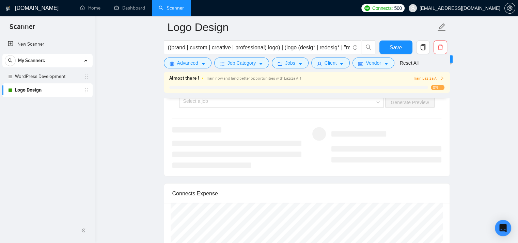
scroll to position [1271, 0]
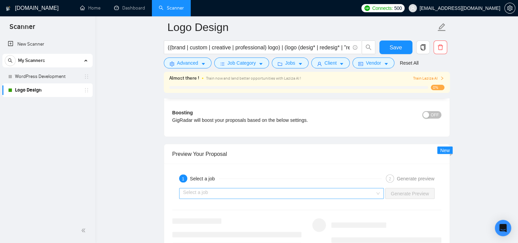
click at [262, 189] on input "search" at bounding box center [279, 193] width 192 height 10
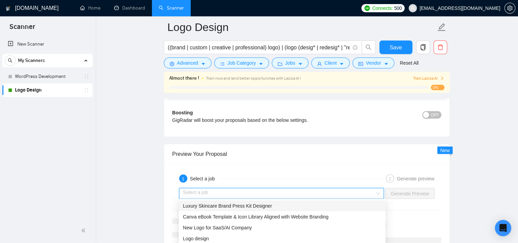
click at [258, 207] on span "Luxury Skincare Brand Press Kit Designer" at bounding box center [227, 205] width 89 height 5
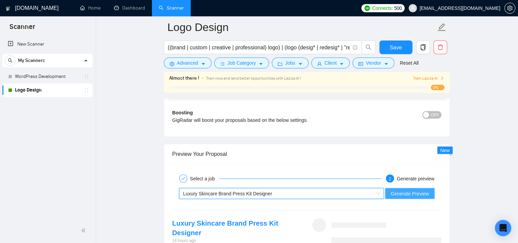
click at [421, 196] on button "Generate Preview" at bounding box center [409, 193] width 49 height 11
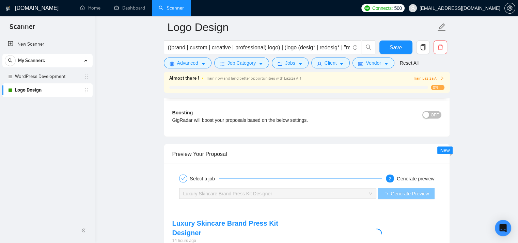
scroll to position [1362, 0]
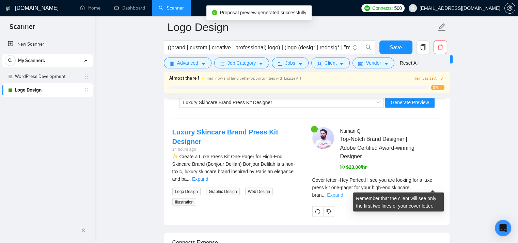
click at [343, 192] on link "Expand" at bounding box center [335, 194] width 16 height 5
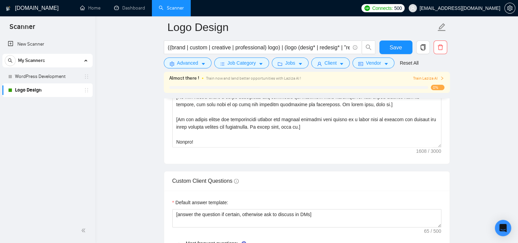
scroll to position [817, 0]
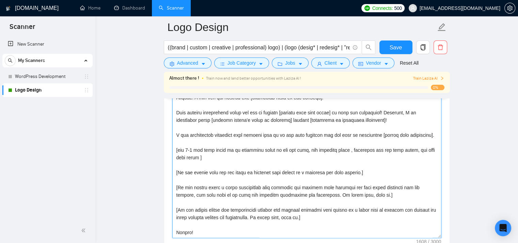
click at [177, 179] on textarea "Cover letter template:" at bounding box center [306, 161] width 269 height 153
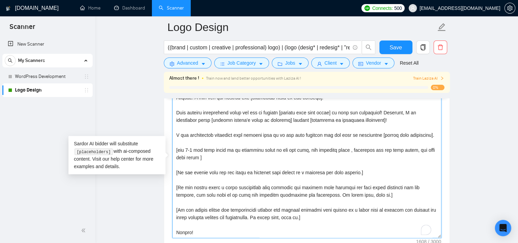
click at [177, 179] on textarea "Cover letter template:" at bounding box center [306, 161] width 269 height 153
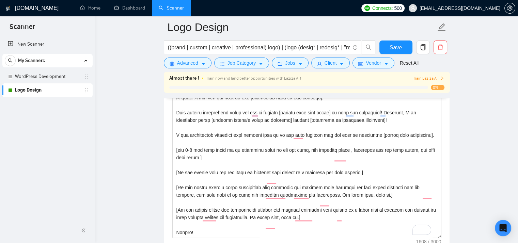
click at [317, 158] on textarea "Cover letter template:" at bounding box center [306, 161] width 269 height 153
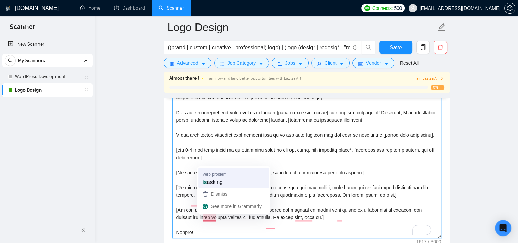
click at [218, 177] on textarea "Cover letter template:" at bounding box center [306, 161] width 269 height 153
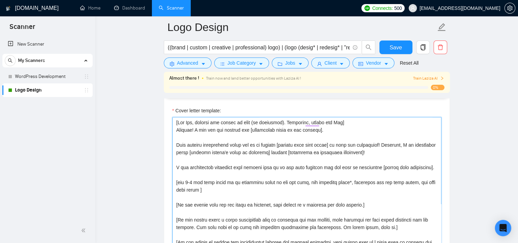
scroll to position [771, 0]
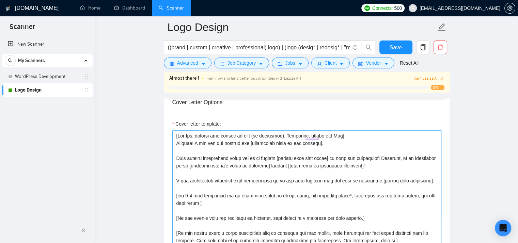
type textarea "[Say Hey, address the client by name (if available). Otherwise, simply say Hey]…"
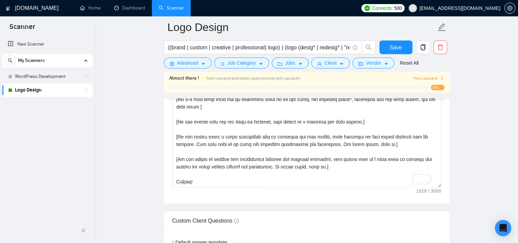
scroll to position [817, 0]
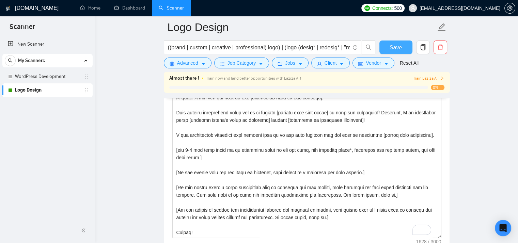
click at [403, 49] on button "Save" at bounding box center [395, 48] width 33 height 14
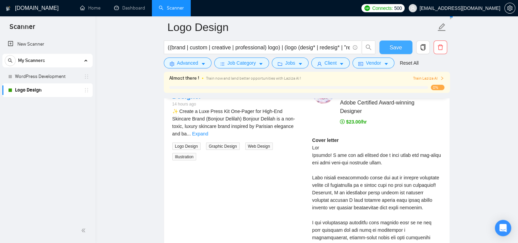
scroll to position [1316, 0]
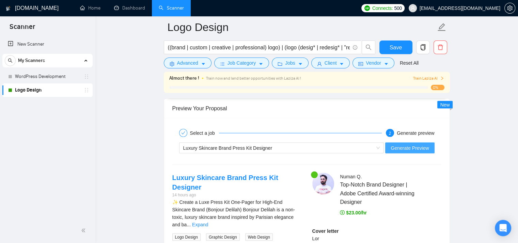
click at [416, 150] on button "Generate Preview" at bounding box center [409, 148] width 49 height 11
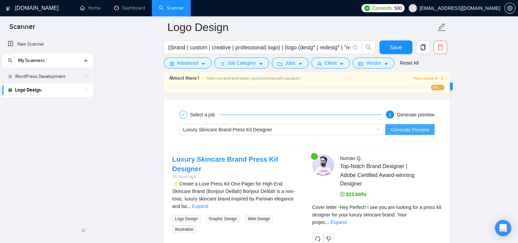
scroll to position [1407, 0]
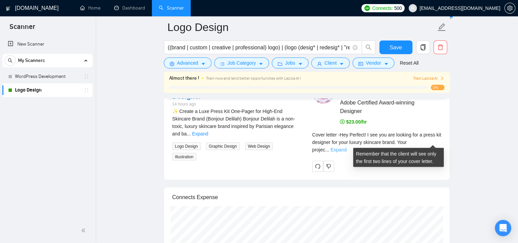
click at [346, 147] on link "Expand" at bounding box center [338, 149] width 16 height 5
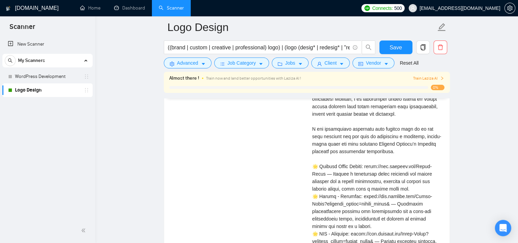
scroll to position [1501, 0]
drag, startPoint x: 312, startPoint y: 124, endPoint x: 334, endPoint y: 129, distance: 22.9
click at [333, 129] on div "Cover letter" at bounding box center [376, 166] width 129 height 247
click at [421, 145] on div "Cover letter" at bounding box center [376, 166] width 129 height 247
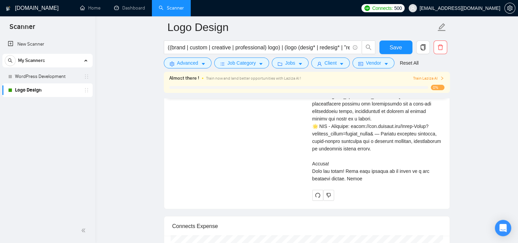
scroll to position [1610, 0]
click at [346, 173] on div "Cover letter" at bounding box center [376, 57] width 129 height 247
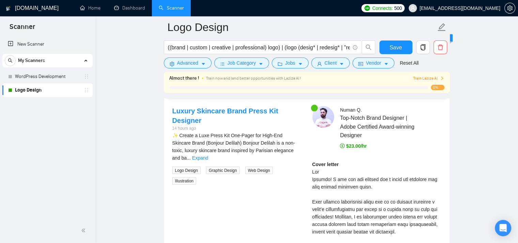
scroll to position [1292, 0]
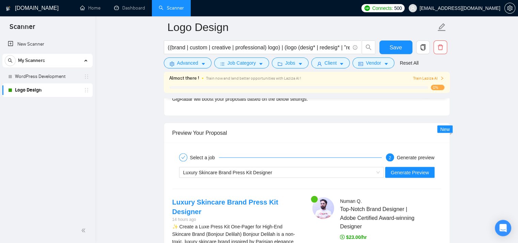
click at [297, 177] on div "Luxury Skincare Brand Press Kit Designer Generate Preview" at bounding box center [307, 172] width 270 height 16
click at [293, 174] on div "Luxury Skincare Brand Press Kit Designer" at bounding box center [278, 172] width 191 height 10
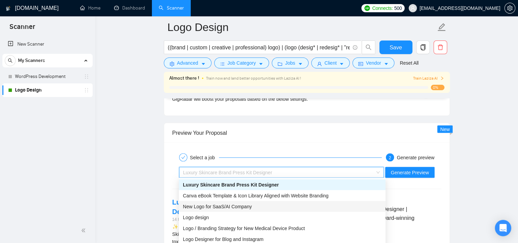
click at [282, 208] on div "New Logo for SaaS/AI Company" at bounding box center [282, 206] width 198 height 7
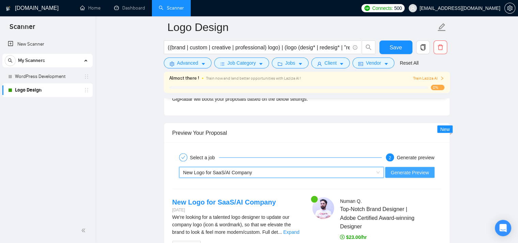
click at [394, 169] on span "Generate Preview" at bounding box center [410, 172] width 38 height 7
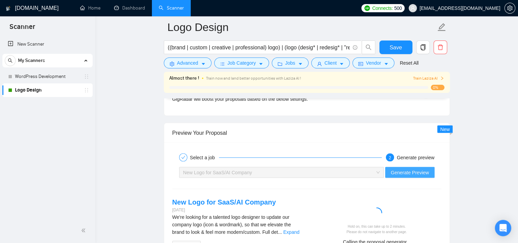
click at [394, 169] on span "Generate Preview" at bounding box center [410, 172] width 38 height 7
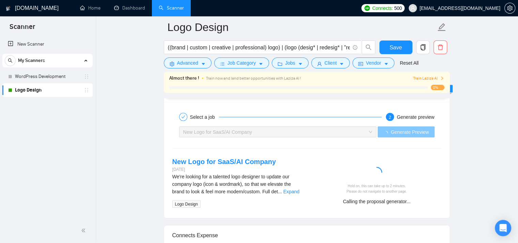
scroll to position [1383, 0]
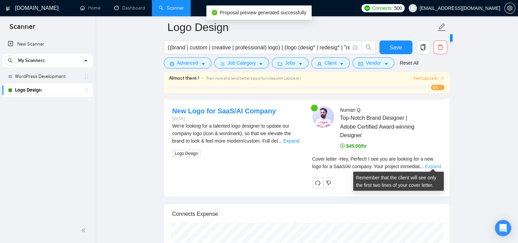
click at [437, 166] on link "Expand" at bounding box center [433, 166] width 16 height 5
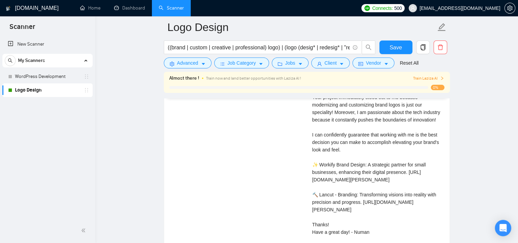
scroll to position [1519, 0]
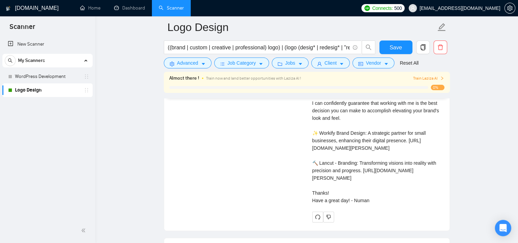
drag, startPoint x: 320, startPoint y: 131, endPoint x: 345, endPoint y: 132, distance: 24.2
click at [334, 132] on div "Cover letter Hey, Perfect! I see you are looking for a new logo for a SaaS/AI c…" at bounding box center [376, 115] width 129 height 180
drag, startPoint x: 345, startPoint y: 132, endPoint x: 349, endPoint y: 133, distance: 4.6
click at [348, 133] on div "Cover letter Hey, Perfect! I see you are looking for a new logo for a SaaS/AI c…" at bounding box center [376, 115] width 129 height 180
click at [349, 133] on div "Cover letter Hey, Perfect! I see you are looking for a new logo for a SaaS/AI c…" at bounding box center [376, 115] width 129 height 180
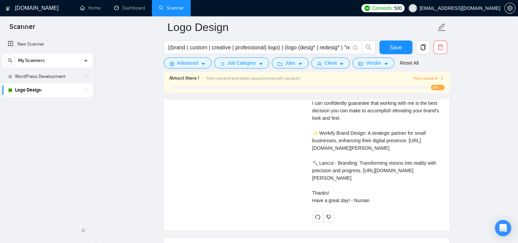
click at [348, 133] on div "Cover letter Hey, Perfect! I see you are looking for a new logo for a SaaS/AI c…" at bounding box center [376, 115] width 129 height 180
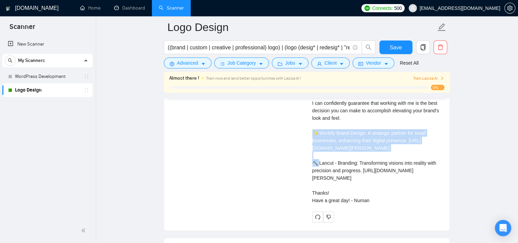
click at [348, 133] on div "Cover letter Hey, Perfect! I see you are looking for a new logo for a SaaS/AI c…" at bounding box center [376, 115] width 129 height 180
click at [352, 132] on div "Cover letter Hey, Perfect! I see you are looking for a new logo for a SaaS/AI c…" at bounding box center [376, 115] width 129 height 180
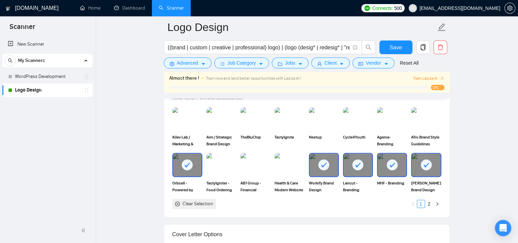
scroll to position [626, 0]
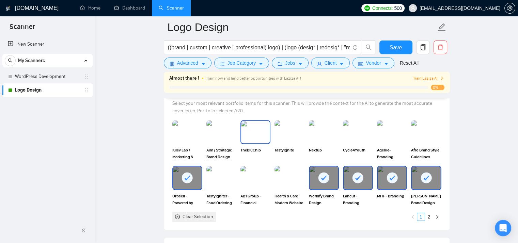
click at [252, 133] on img at bounding box center [255, 132] width 29 height 22
click at [290, 130] on img at bounding box center [289, 132] width 29 height 22
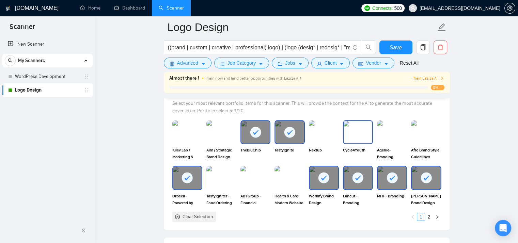
click at [361, 133] on img at bounding box center [358, 132] width 29 height 22
click at [330, 132] on img at bounding box center [323, 132] width 29 height 22
click at [399, 132] on img at bounding box center [392, 132] width 29 height 22
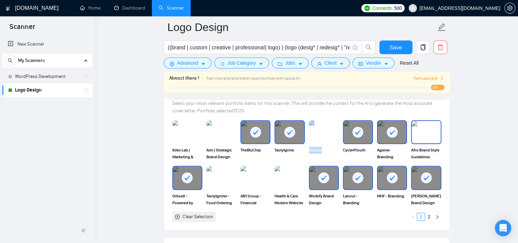
click at [421, 131] on img at bounding box center [426, 132] width 29 height 22
click at [193, 129] on img at bounding box center [187, 132] width 29 height 22
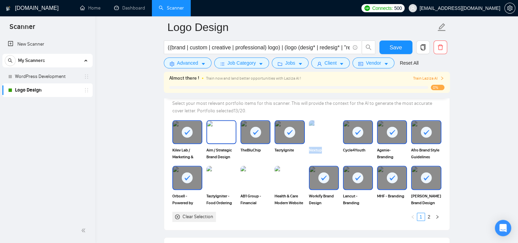
click at [219, 131] on img at bounding box center [221, 132] width 29 height 22
click at [321, 132] on img at bounding box center [323, 132] width 29 height 22
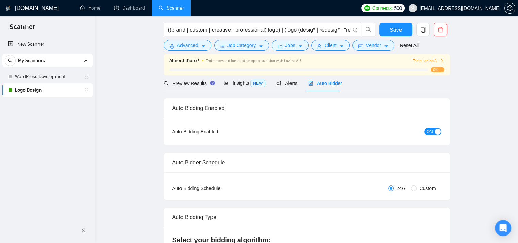
scroll to position [0, 0]
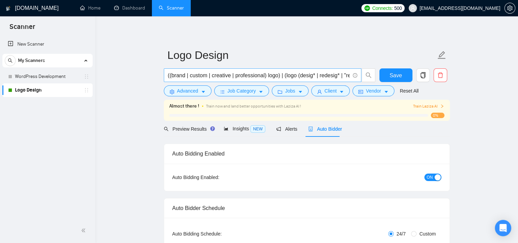
click at [316, 76] on input "((brand | custom | creative | professional) logo) | (logo (desig* | redesig* | …" at bounding box center [259, 75] width 182 height 9
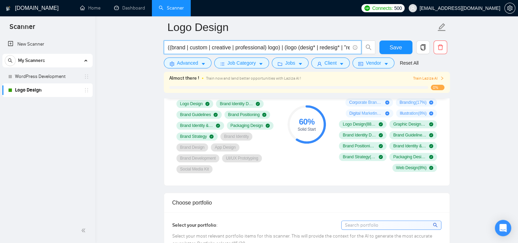
scroll to position [454, 0]
